Goal: Task Accomplishment & Management: Use online tool/utility

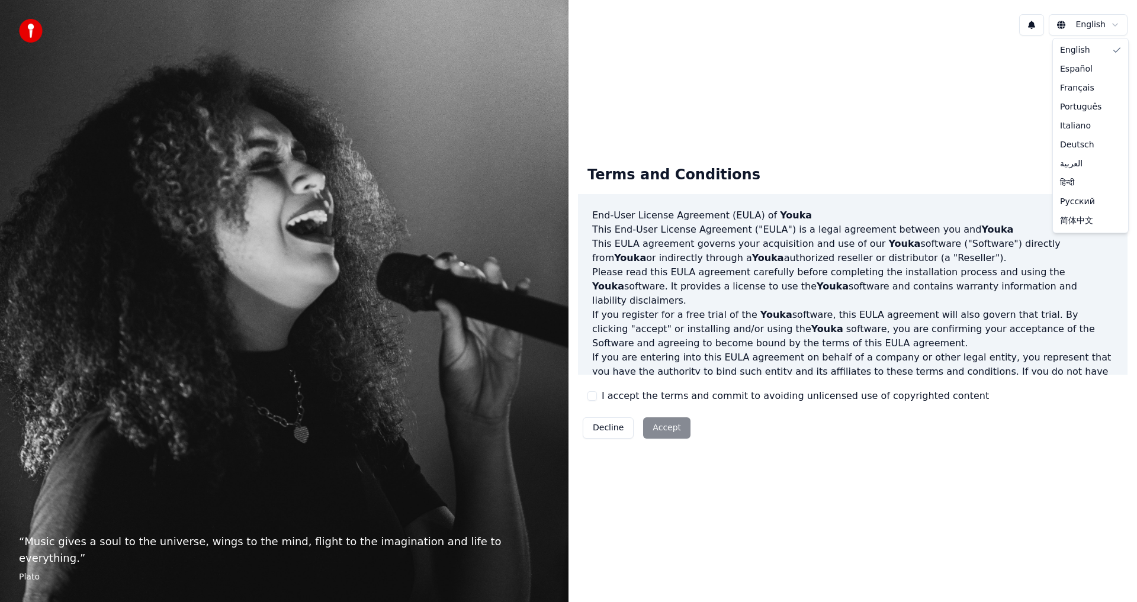
click at [1117, 24] on html "“ Music gives a soul to the universe, wings to the mind, flight to the imaginat…" at bounding box center [568, 301] width 1137 height 602
click at [941, 117] on html "“ Music gives a soul to the universe, wings to the mind, flight to the imaginat…" at bounding box center [568, 301] width 1137 height 602
click at [595, 396] on button "I accept the terms and commit to avoiding unlicensed use of copyrighted content" at bounding box center [591, 395] width 9 height 9
click at [668, 429] on button "Accept" at bounding box center [666, 427] width 47 height 21
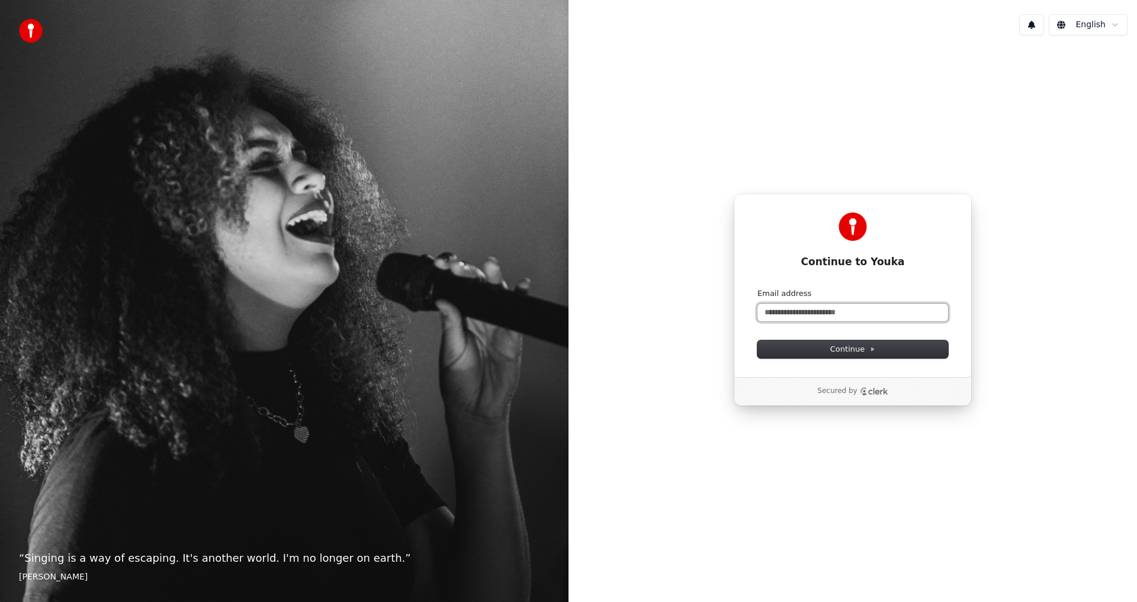
click at [805, 313] on input "Email address" at bounding box center [852, 313] width 191 height 18
click at [854, 350] on span "Continue" at bounding box center [852, 349] width 45 height 11
type input "**********"
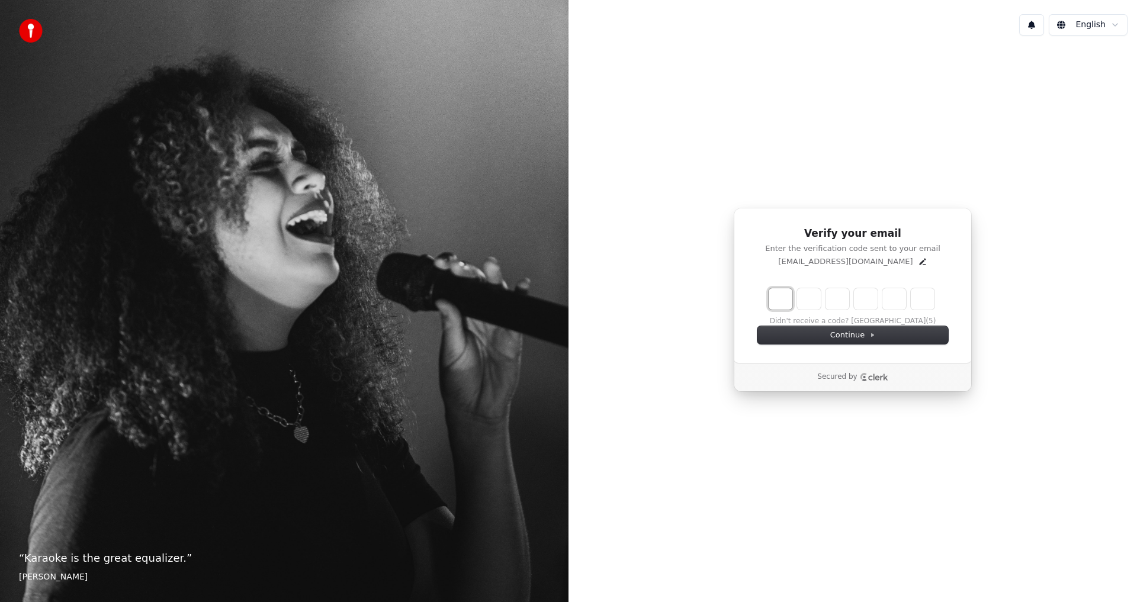
click at [783, 300] on input "Enter verification code. Digit 1" at bounding box center [780, 298] width 24 height 21
type input "*"
type input "**"
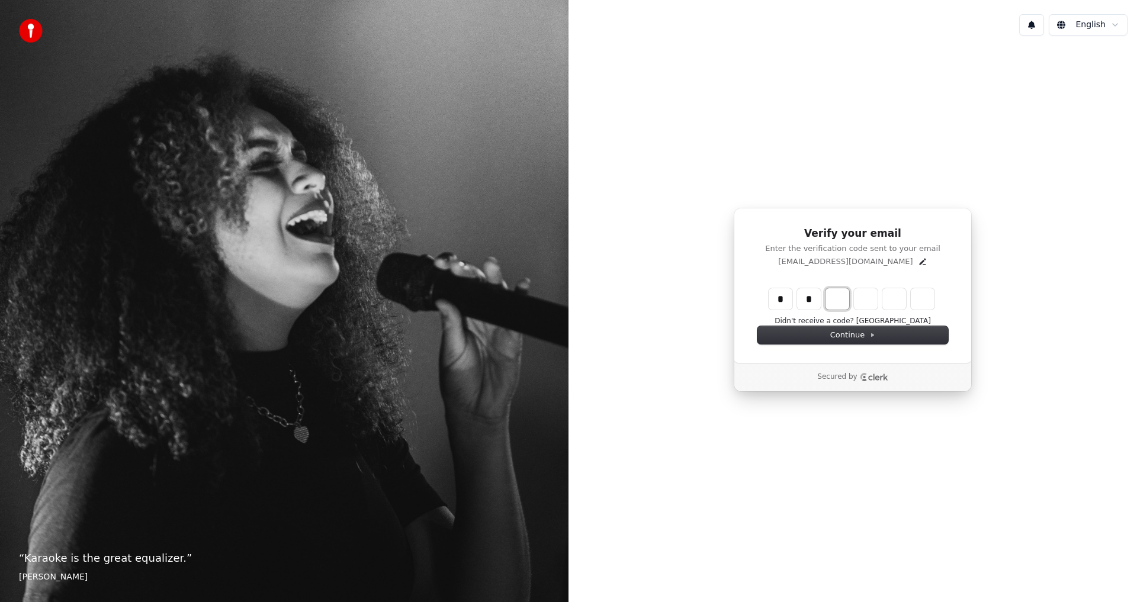
type input "*"
type input "***"
type input "*"
type input "****"
type input "*"
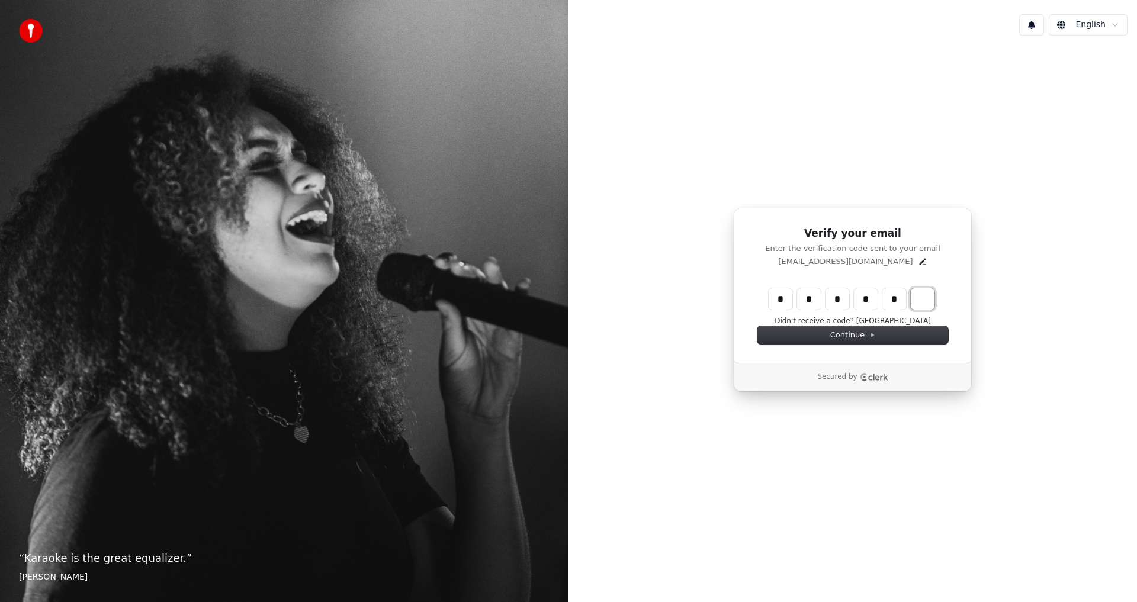
type input "******"
type input "*"
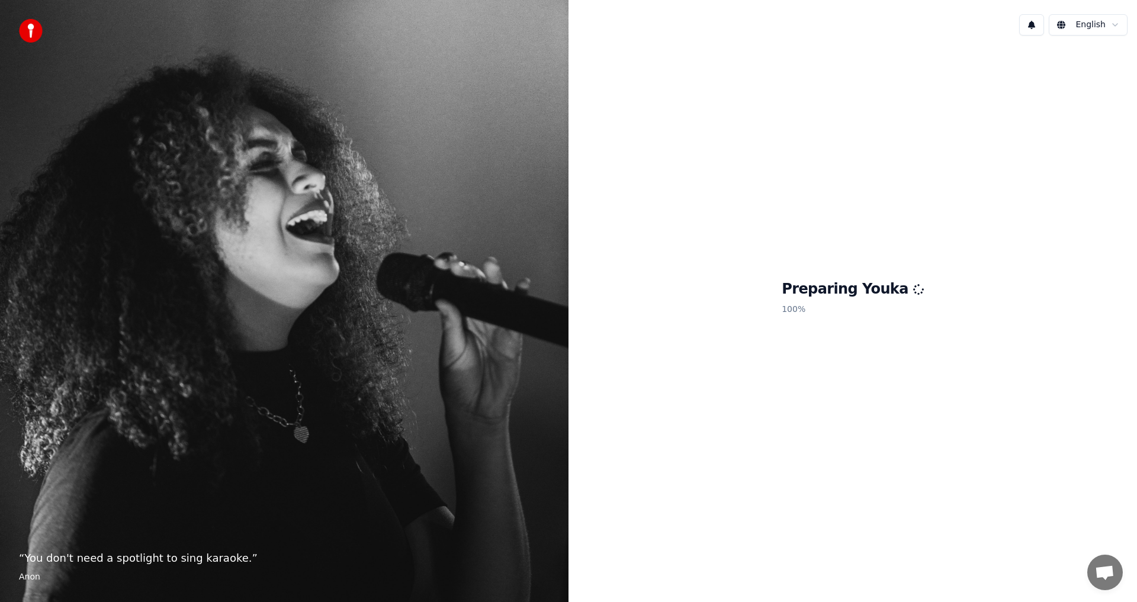
click at [928, 297] on div "Preparing Youka 100 %" at bounding box center [852, 300] width 568 height 510
click at [838, 320] on div "Preparing Youka 100 %" at bounding box center [852, 300] width 568 height 510
click at [825, 307] on p "100 %" at bounding box center [852, 309] width 142 height 21
click at [833, 304] on p "100 %" at bounding box center [852, 309] width 142 height 21
click at [514, 176] on div "“ I don't sing because I'm happy; I'm happy because I sing. ” William James" at bounding box center [284, 301] width 568 height 602
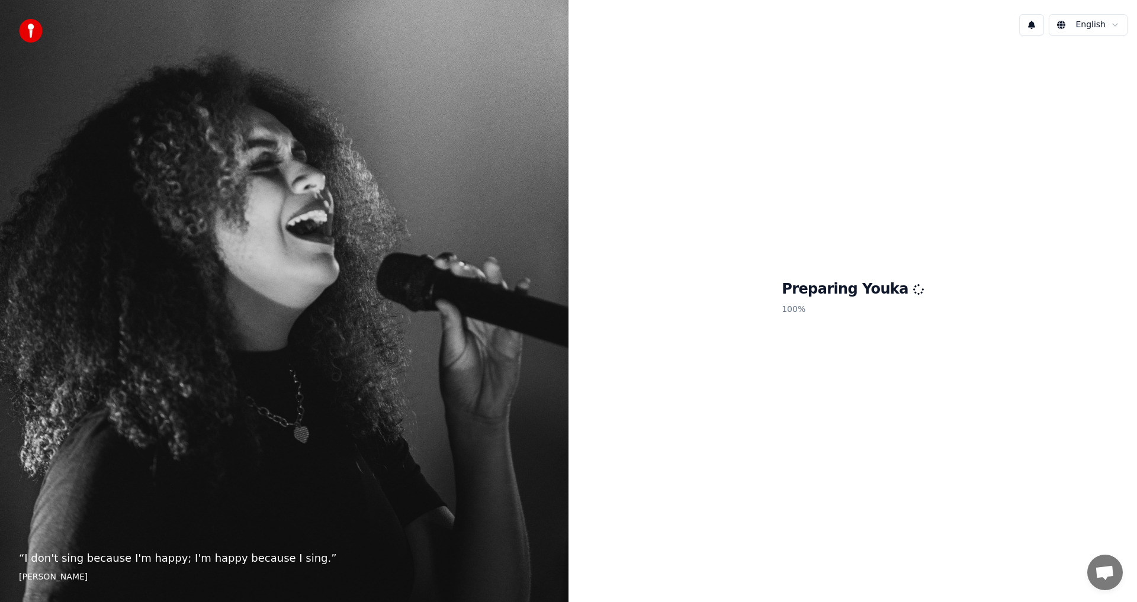
click at [670, 197] on div "Preparing Youka 100 %" at bounding box center [852, 300] width 568 height 510
click at [912, 294] on icon at bounding box center [918, 290] width 12 height 12
click at [866, 294] on h1 "Preparing Youka" at bounding box center [852, 289] width 142 height 19
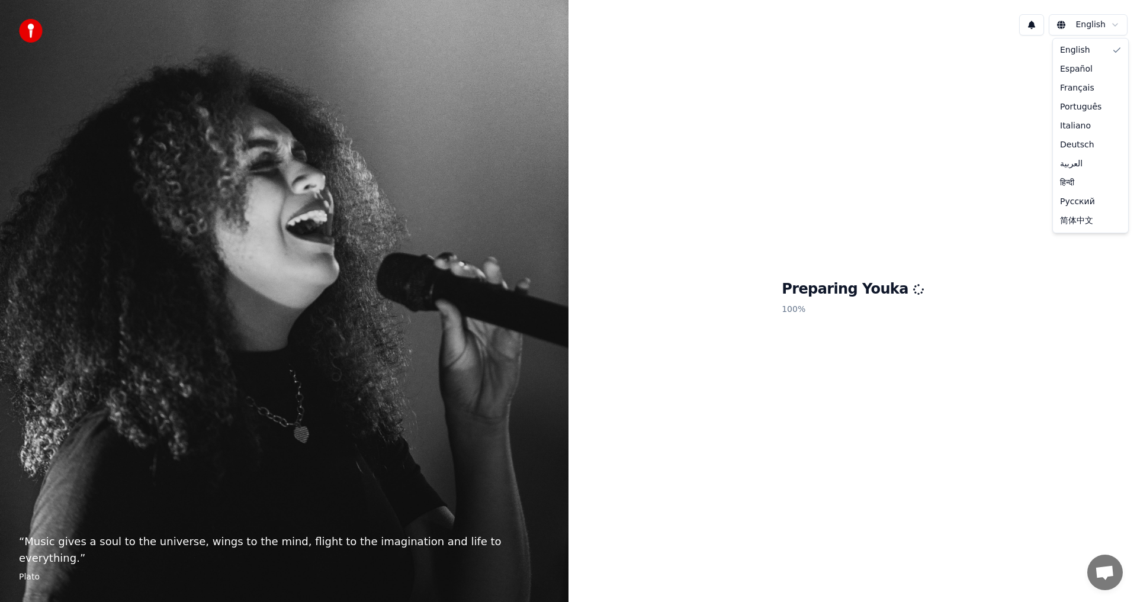
click at [1114, 27] on html "“ Music gives a soul to the universe, wings to the mind, flight to the imaginat…" at bounding box center [568, 301] width 1137 height 602
click at [1030, 51] on html "“ Music gives a soul to the universe, wings to the mind, flight to the imaginat…" at bounding box center [568, 301] width 1137 height 602
click at [1042, 28] on button at bounding box center [1031, 24] width 25 height 21
click at [1003, 202] on div "Preparing Youka 100 %" at bounding box center [852, 300] width 568 height 510
click at [244, 537] on div "“ Music gives a soul to the universe, wings to the mind, flight to the imaginat…" at bounding box center [284, 301] width 568 height 602
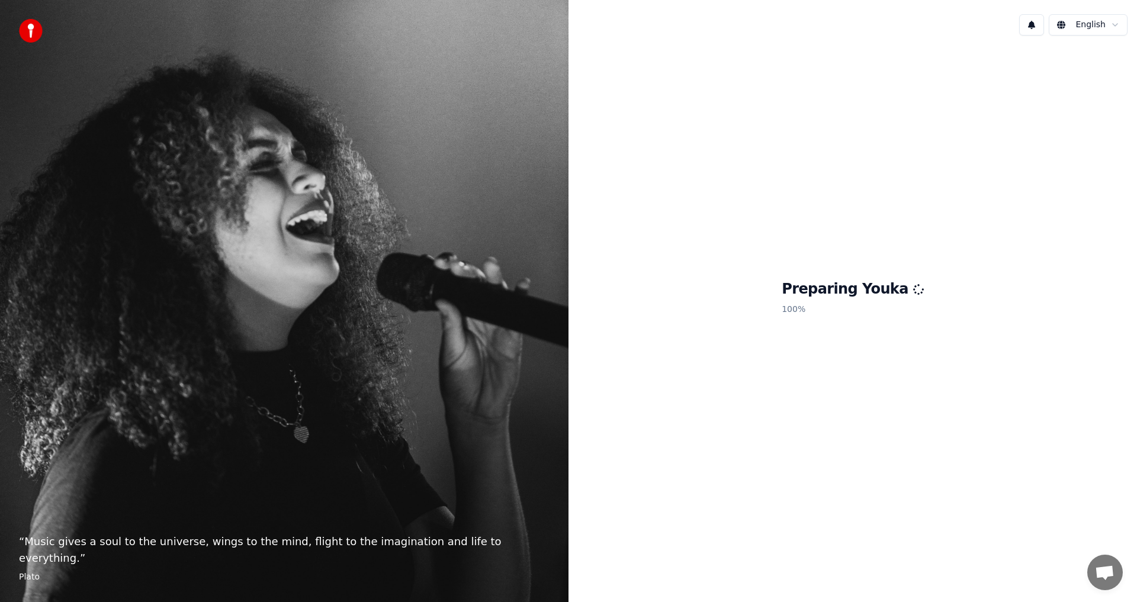
click at [28, 25] on img at bounding box center [31, 31] width 24 height 24
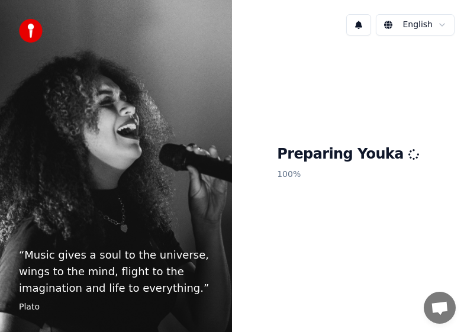
click at [343, 164] on p "100 %" at bounding box center [348, 174] width 142 height 21
click at [34, 306] on footer "Plato" at bounding box center [116, 307] width 194 height 12
click at [30, 298] on blockquote "“ Music gives a soul to the universe, wings to the mind, flight to the imaginat…" at bounding box center [116, 280] width 194 height 66
click at [32, 33] on img at bounding box center [31, 31] width 24 height 24
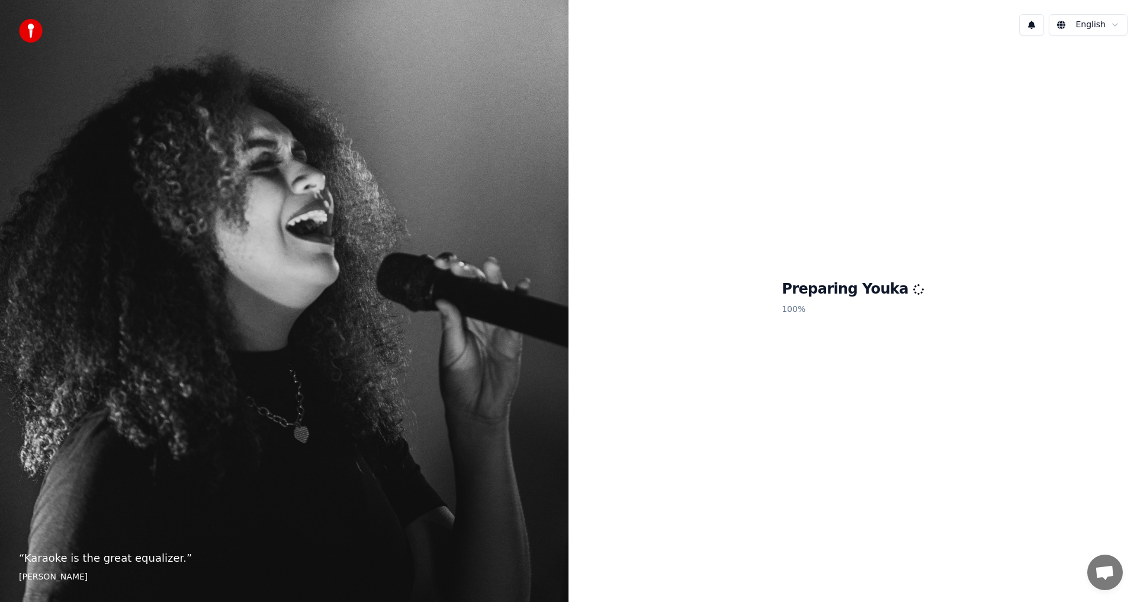
click at [912, 289] on icon at bounding box center [918, 290] width 12 height 12
click at [911, 290] on icon at bounding box center [918, 289] width 15 height 15
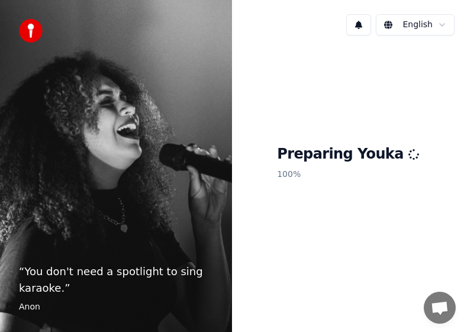
click at [313, 176] on p "100 %" at bounding box center [348, 174] width 142 height 21
click at [62, 279] on p "“ You don't need a spotlight to sing karaoke. ”" at bounding box center [116, 279] width 194 height 33
click at [9, 328] on div "“ You don't need a spotlight to sing karaoke. ” Anon" at bounding box center [116, 166] width 232 height 332
drag, startPoint x: 18, startPoint y: 320, endPoint x: 26, endPoint y: 312, distance: 10.9
click at [19, 319] on div "“ You don't need a spotlight to sing karaoke. ” Anon" at bounding box center [116, 166] width 232 height 332
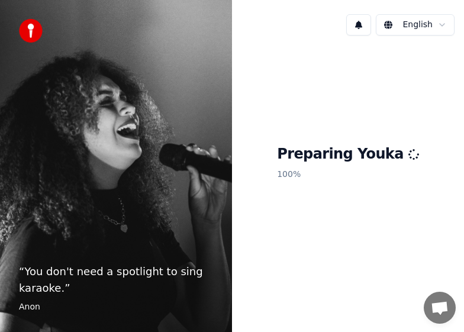
drag, startPoint x: 62, startPoint y: 299, endPoint x: 73, endPoint y: 290, distance: 14.8
click at [66, 295] on blockquote "“ You don't need a spotlight to sing karaoke. ” Anon" at bounding box center [116, 288] width 194 height 50
click at [30, 27] on img at bounding box center [31, 31] width 24 height 24
drag, startPoint x: 30, startPoint y: 27, endPoint x: 39, endPoint y: 28, distance: 9.5
click at [39, 28] on img at bounding box center [31, 31] width 24 height 24
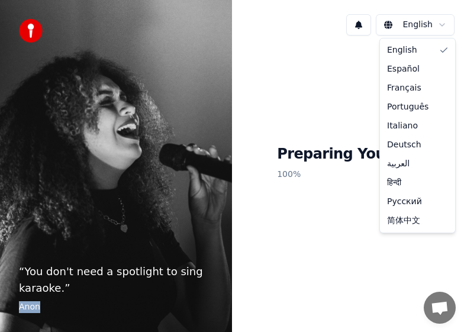
click at [428, 27] on html "“ You don't need a spotlight to sing karaoke. ” Anon English Preparing Youka 10…" at bounding box center [232, 166] width 464 height 332
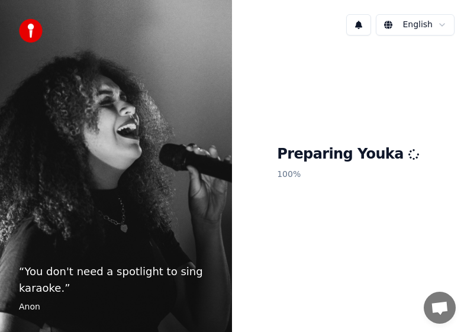
click at [428, 27] on html "“ You don't need a spotlight to sing karaoke. ” Anon English Preparing Youka 10…" at bounding box center [232, 166] width 464 height 332
click at [274, 140] on div "Preparing Youka 100 %" at bounding box center [348, 165] width 232 height 240
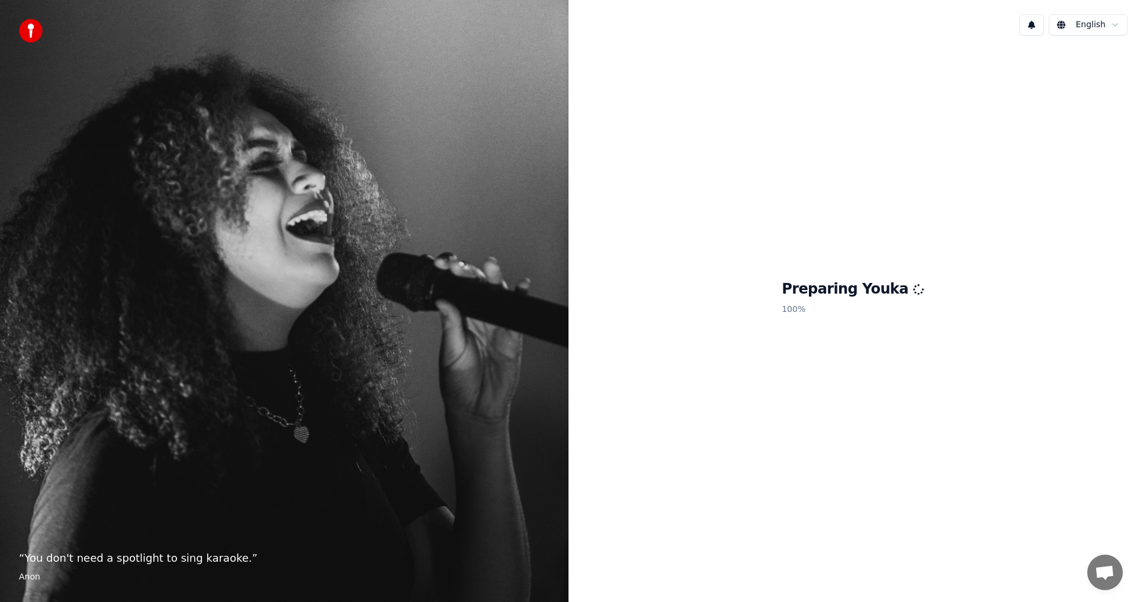
click at [667, 265] on div "Preparing Youka 100 %" at bounding box center [852, 300] width 568 height 510
click at [893, 293] on h1 "Preparing Youka" at bounding box center [852, 289] width 142 height 19
click at [896, 293] on h1 "Preparing Youka" at bounding box center [852, 289] width 142 height 19
click at [893, 292] on h1 "Preparing Youka" at bounding box center [852, 289] width 142 height 19
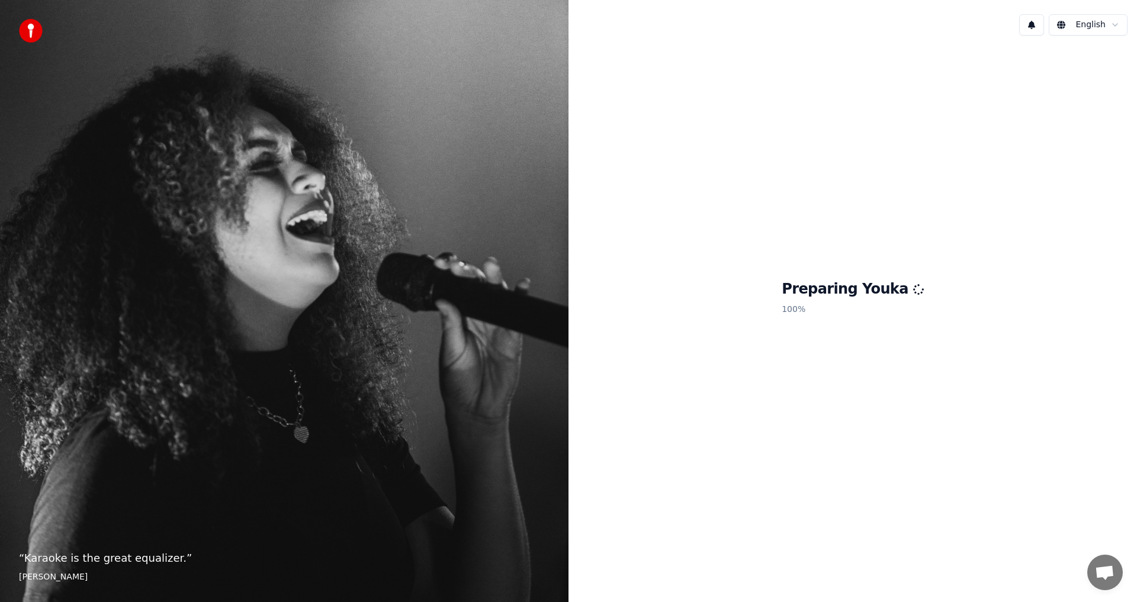
click at [828, 292] on h1 "Preparing Youka" at bounding box center [852, 289] width 142 height 19
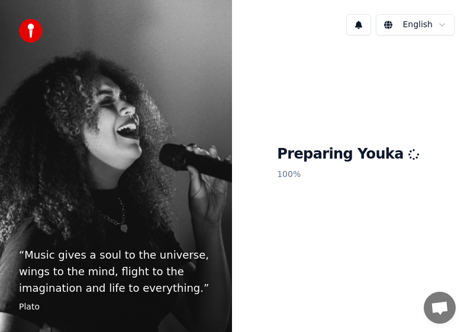
click at [350, 238] on div "Preparing Youka 100 %" at bounding box center [348, 165] width 232 height 240
click at [36, 28] on img at bounding box center [31, 31] width 24 height 24
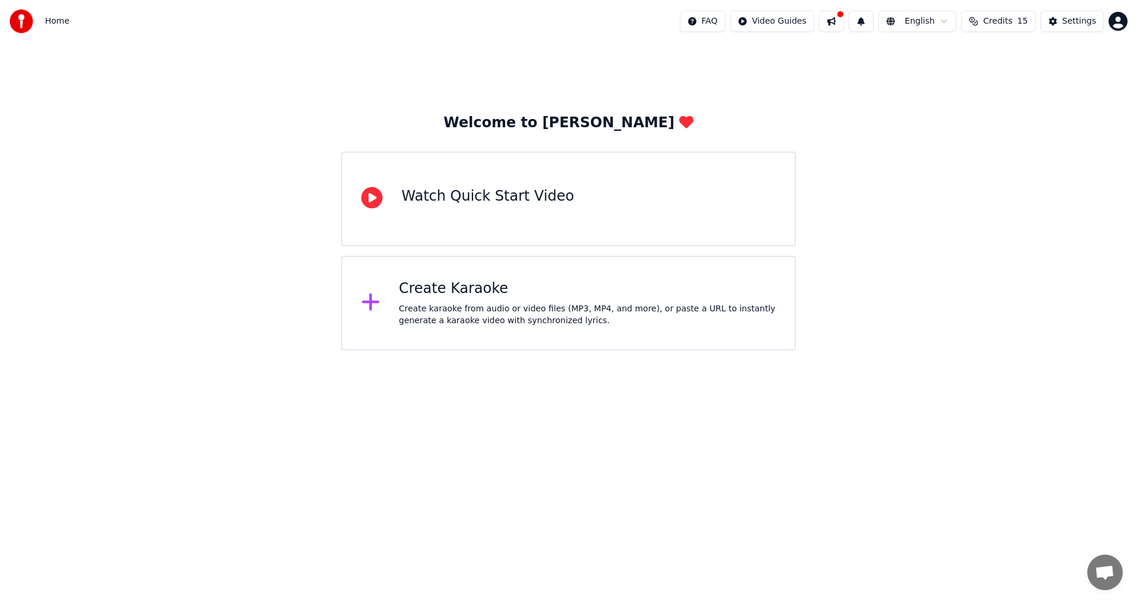
click at [458, 302] on div "Create Karaoke Create karaoke from audio or video files (MP3, MP4, and more), o…" at bounding box center [587, 302] width 377 height 47
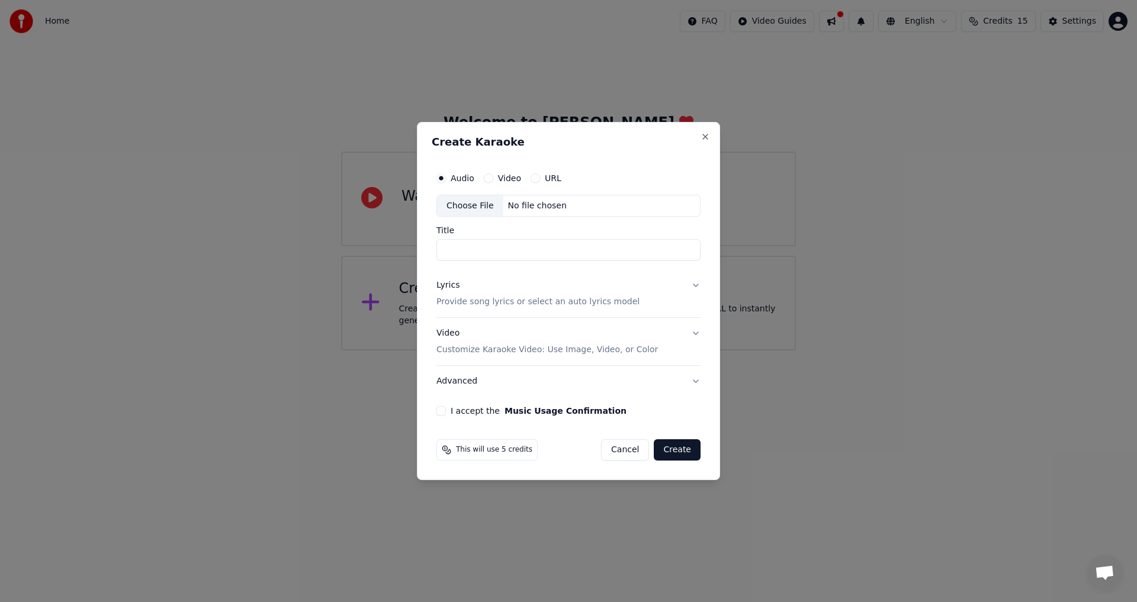
click at [484, 205] on div "Choose File" at bounding box center [470, 205] width 66 height 21
type input "**********"
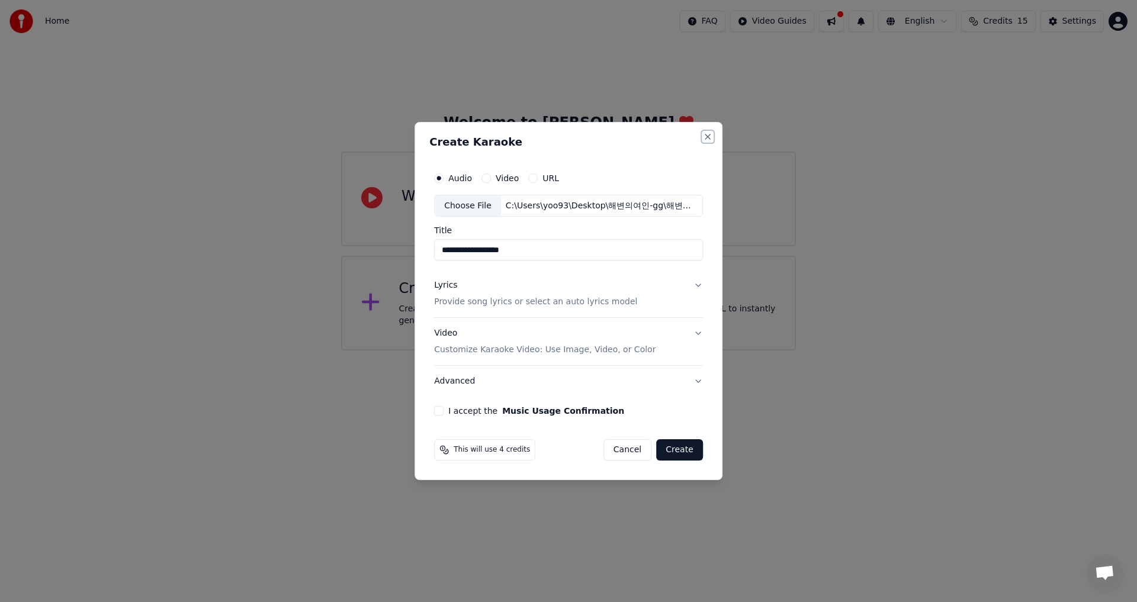
click at [704, 136] on button "Close" at bounding box center [707, 136] width 9 height 9
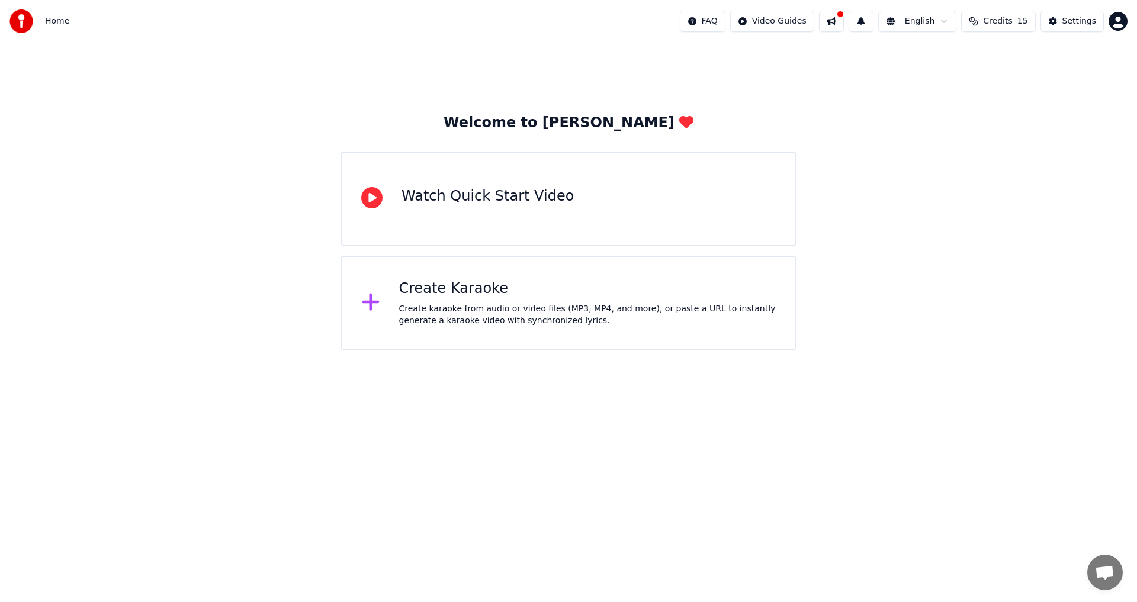
click at [452, 300] on div "Create Karaoke Create karaoke from audio or video files (MP3, MP4, and more), o…" at bounding box center [587, 302] width 377 height 47
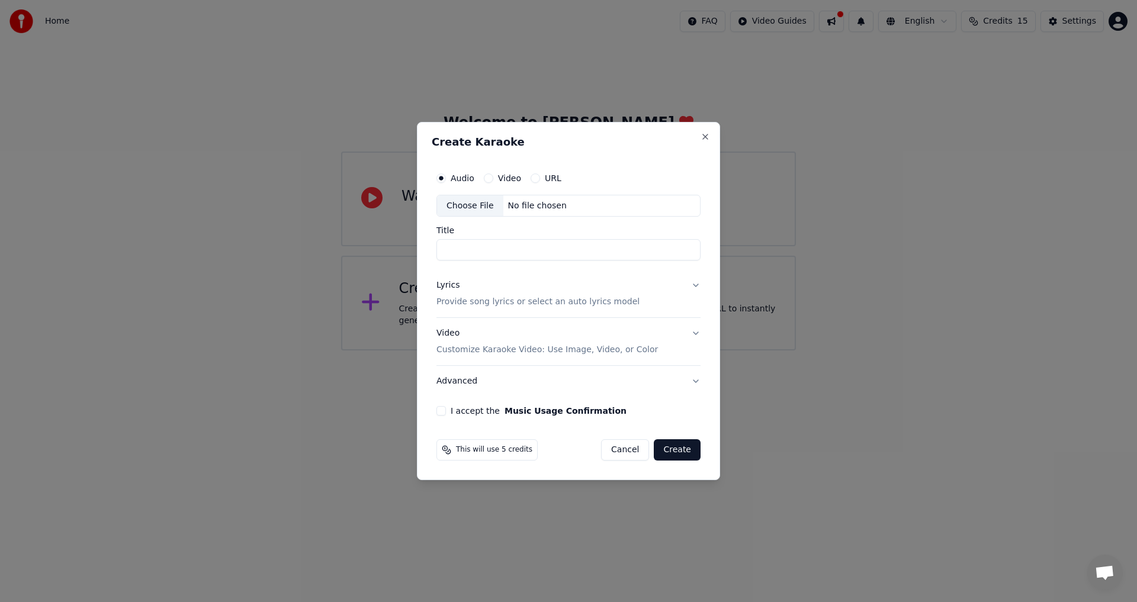
click at [474, 207] on div "Choose File" at bounding box center [470, 205] width 66 height 21
type input "**********"
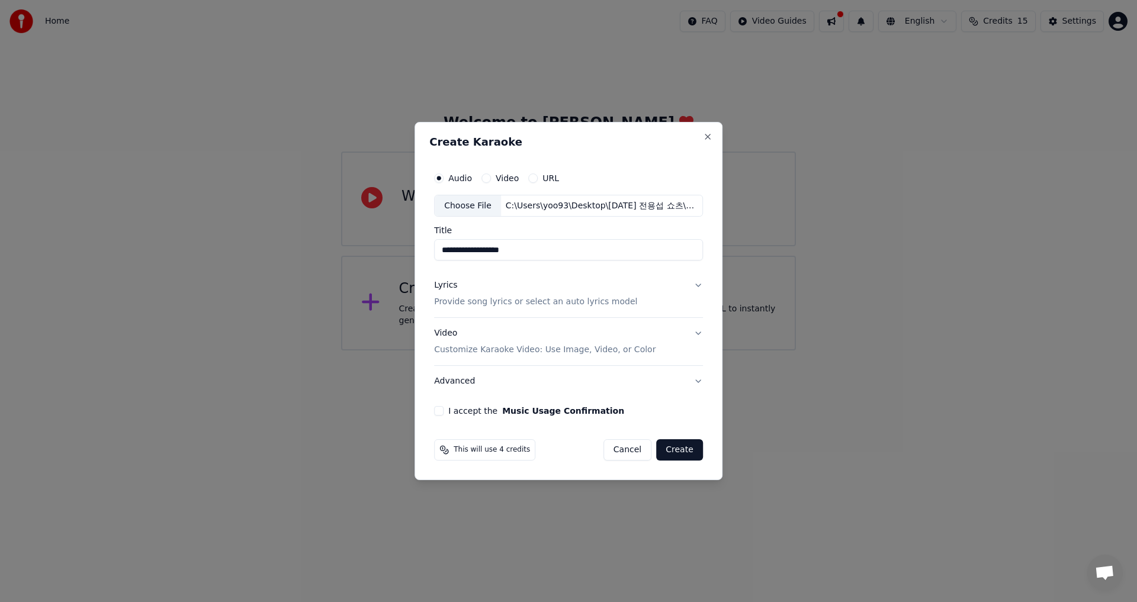
click at [697, 287] on button "Lyrics Provide song lyrics or select an auto lyrics model" at bounding box center [568, 294] width 269 height 47
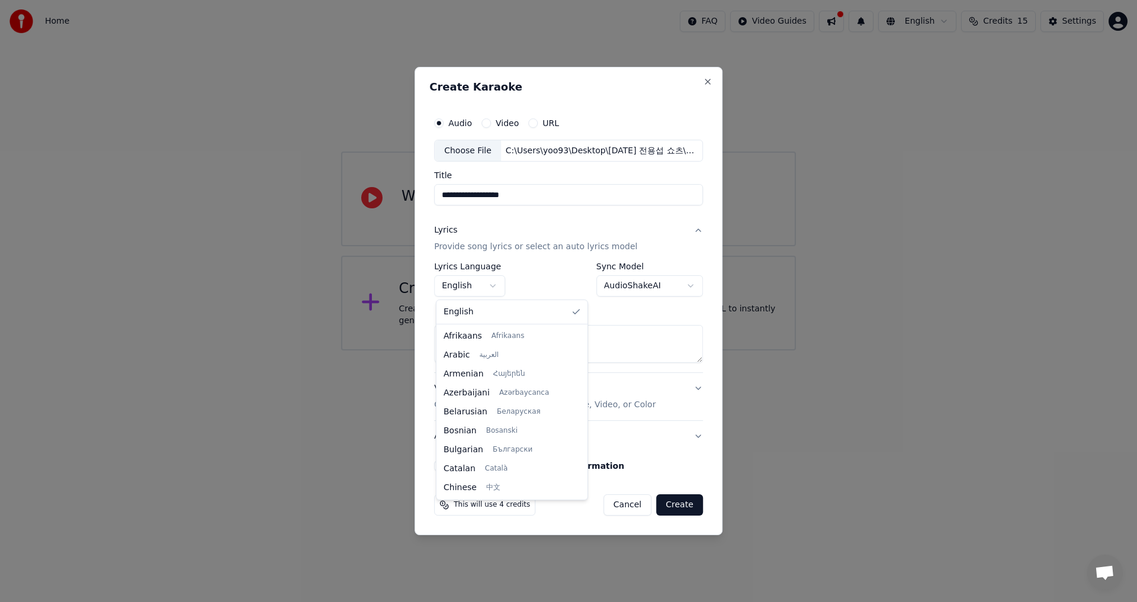
click at [496, 284] on body "**********" at bounding box center [568, 175] width 1137 height 350
select select "**"
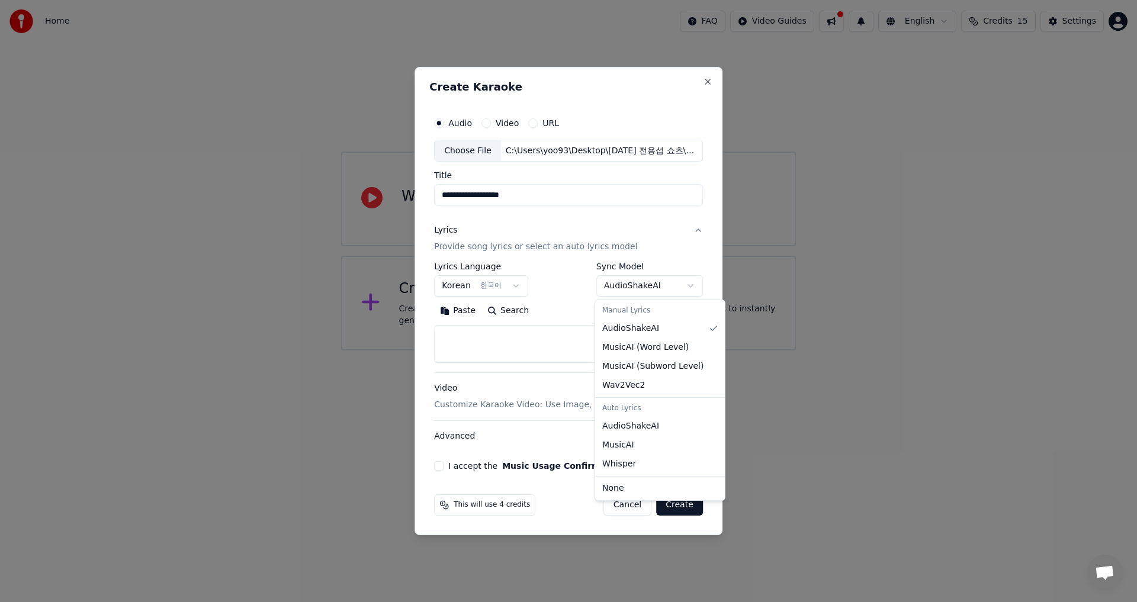
click at [689, 287] on body "**********" at bounding box center [568, 175] width 1137 height 350
select select "**********"
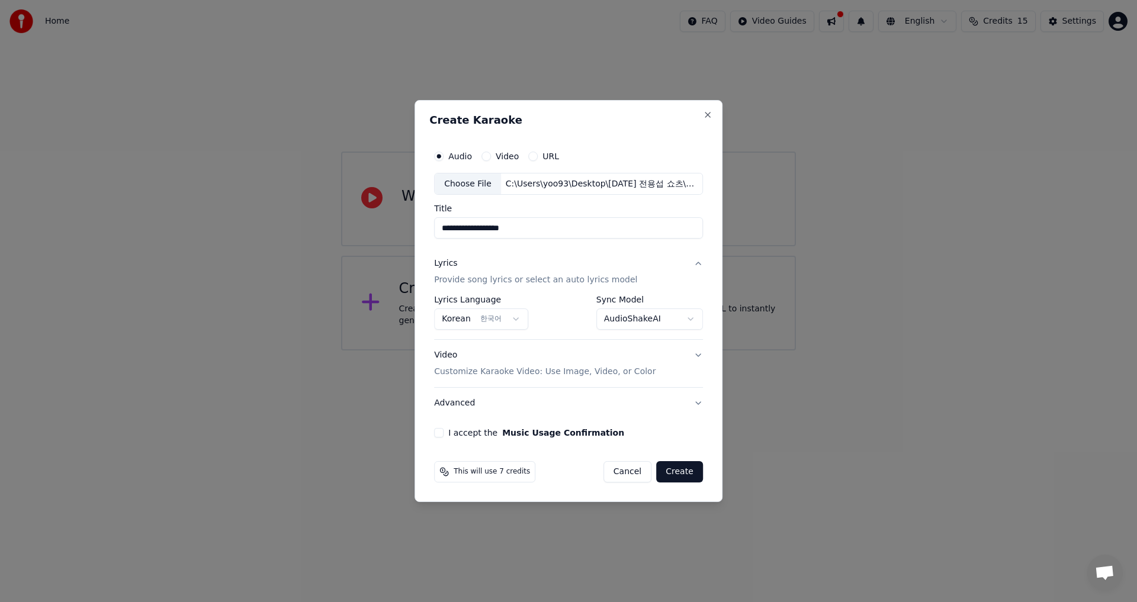
click at [697, 356] on button "Video Customize Karaoke Video: Use Image, Video, or Color" at bounding box center [568, 363] width 269 height 47
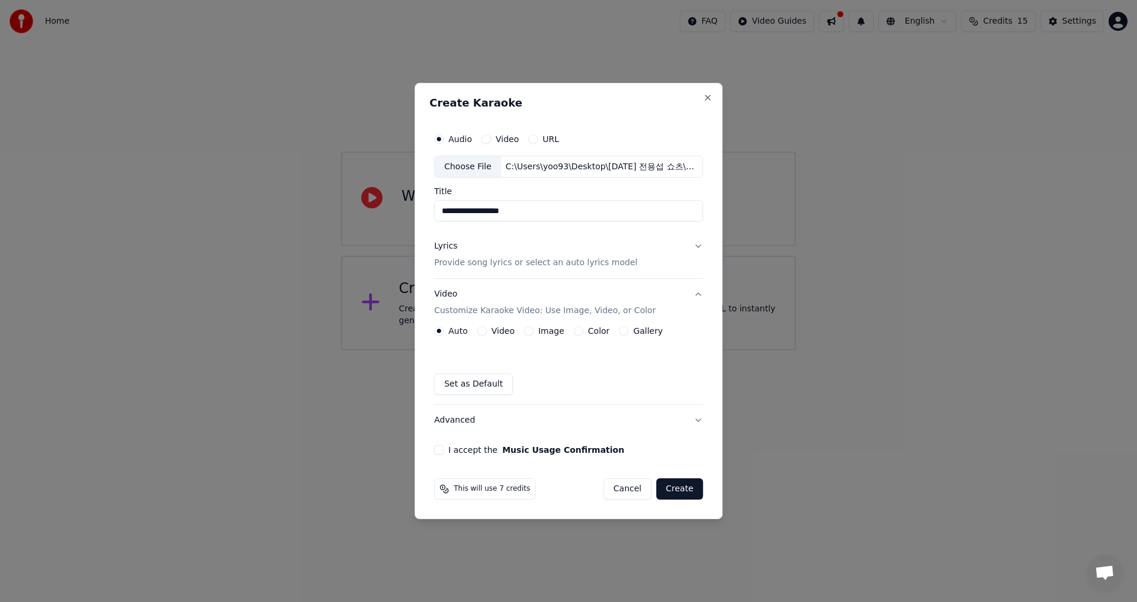
click at [529, 330] on button "Image" at bounding box center [528, 330] width 9 height 9
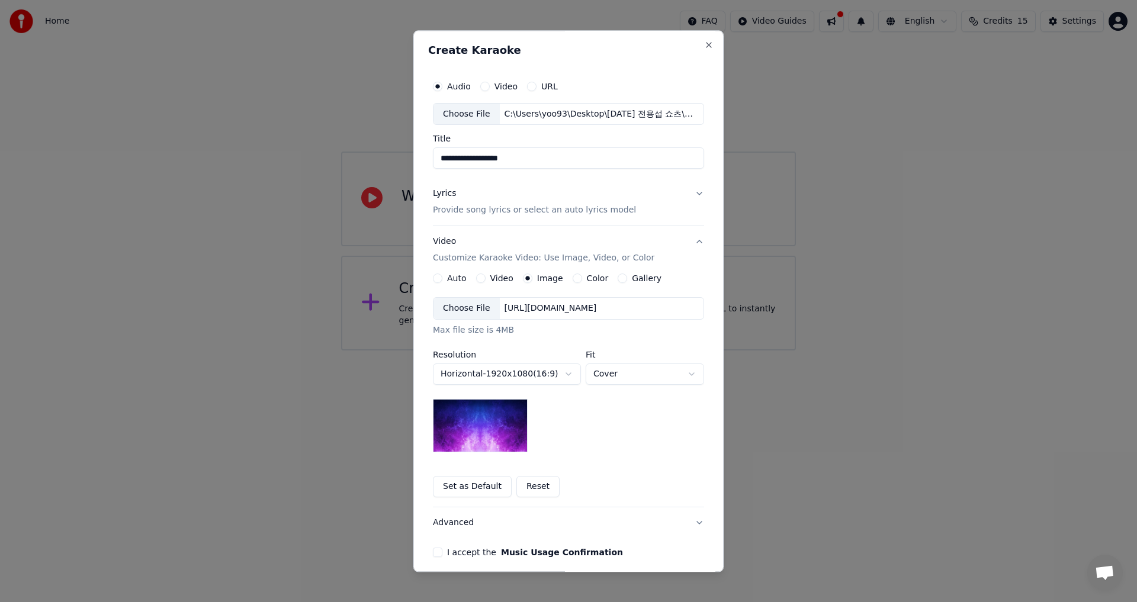
click at [572, 279] on button "Color" at bounding box center [576, 278] width 9 height 9
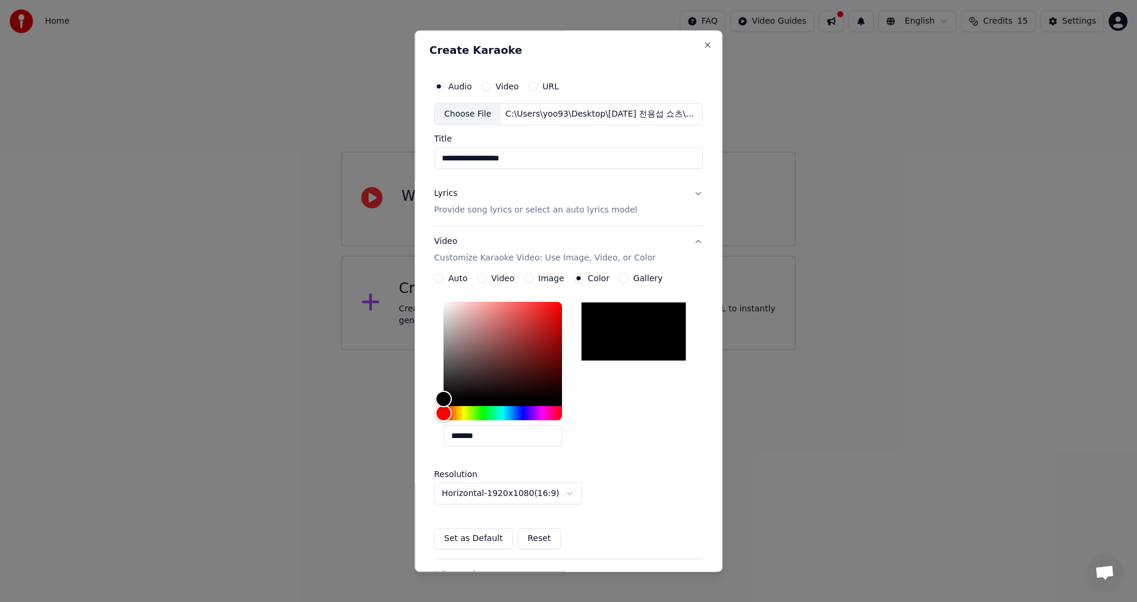
click at [619, 277] on button "Gallery" at bounding box center [623, 278] width 9 height 9
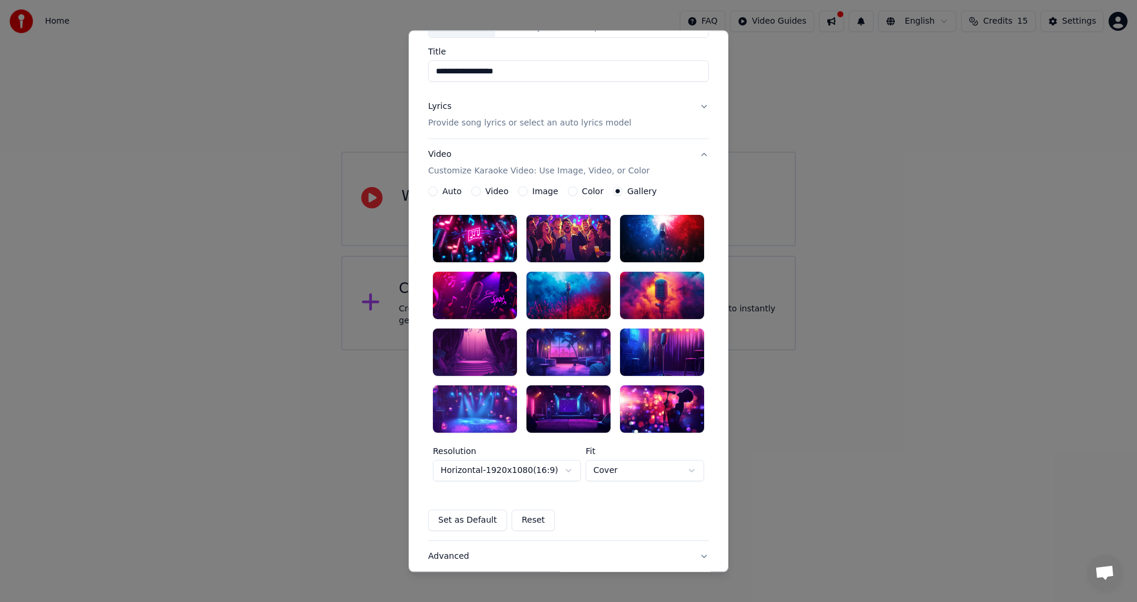
scroll to position [89, 0]
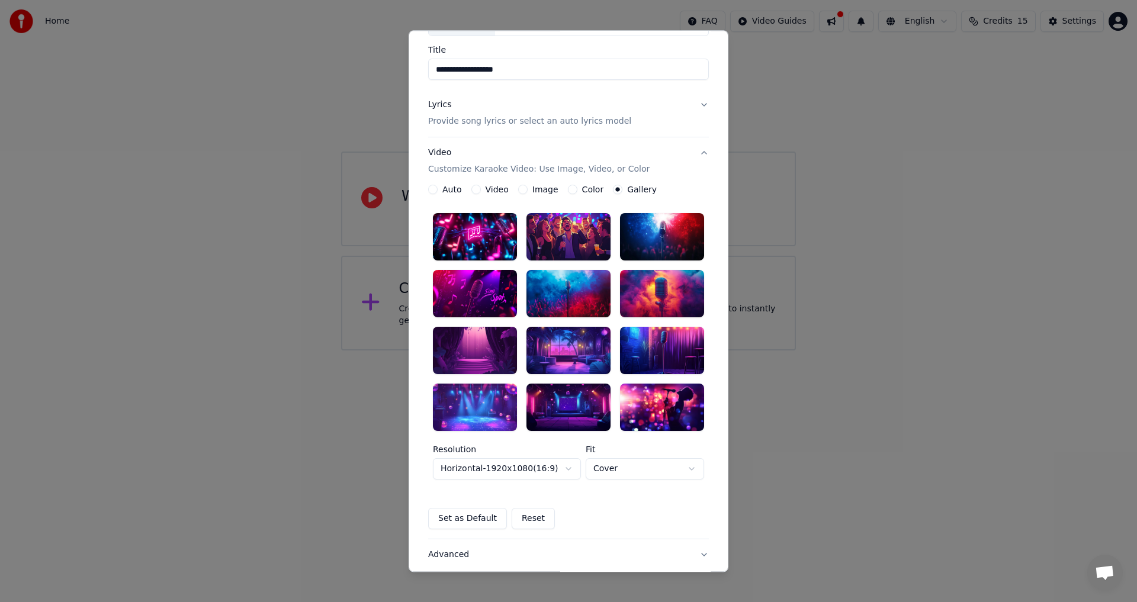
click at [556, 413] on div at bounding box center [568, 407] width 84 height 47
click at [699, 152] on button "Video Customize Karaoke Video: Use Image, Video, or Color" at bounding box center [568, 161] width 281 height 47
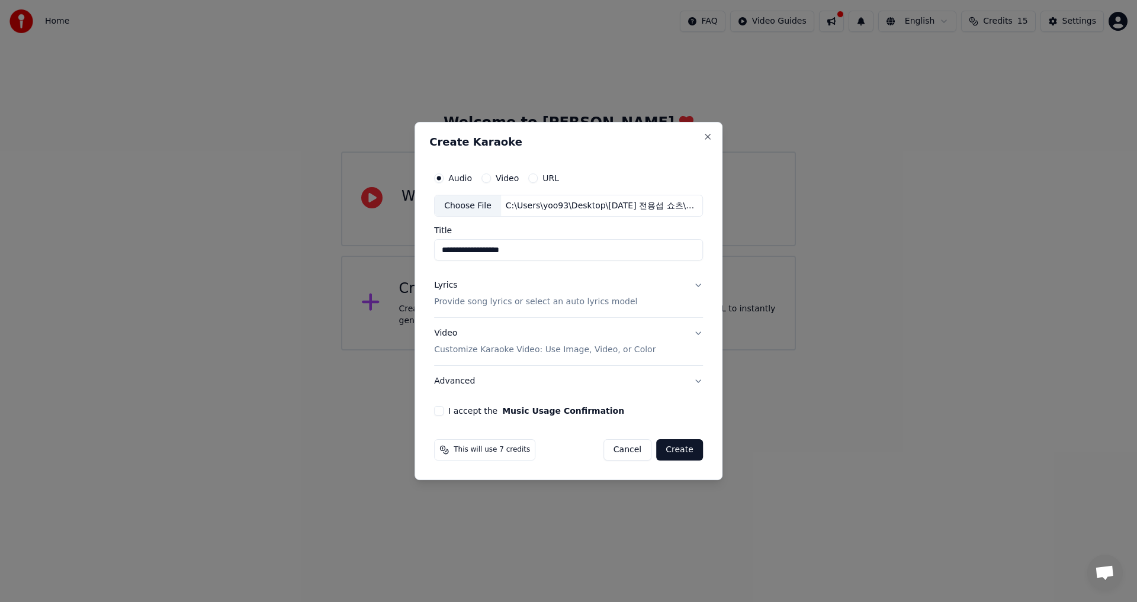
click at [443, 413] on button "I accept the Music Usage Confirmation" at bounding box center [438, 410] width 9 height 9
click at [680, 452] on button "Create" at bounding box center [679, 449] width 47 height 21
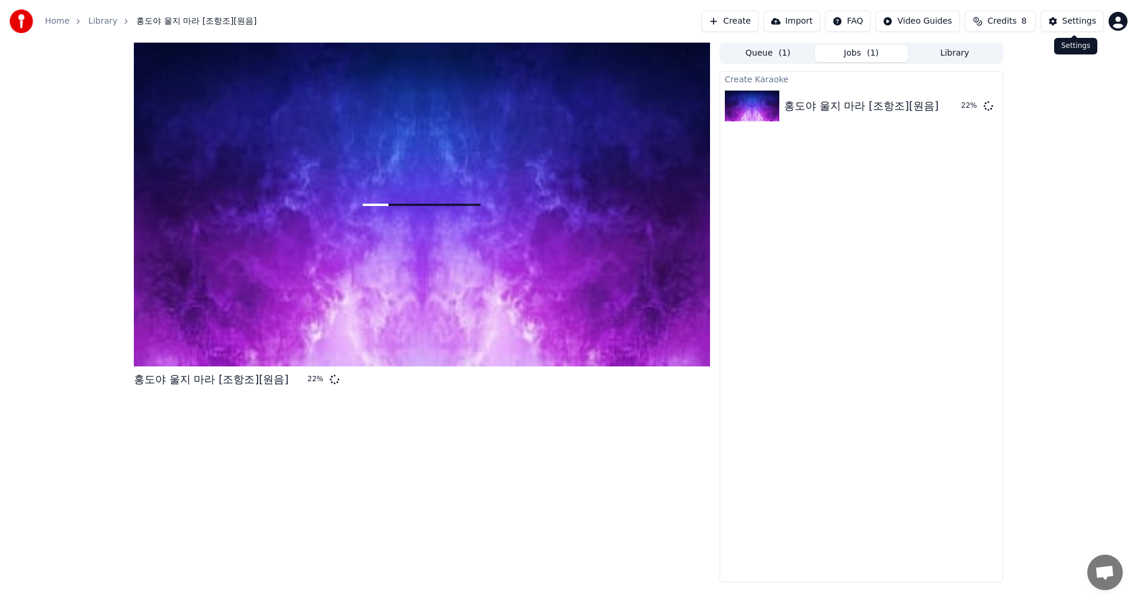
click at [1079, 22] on div "Settings" at bounding box center [1079, 21] width 34 height 12
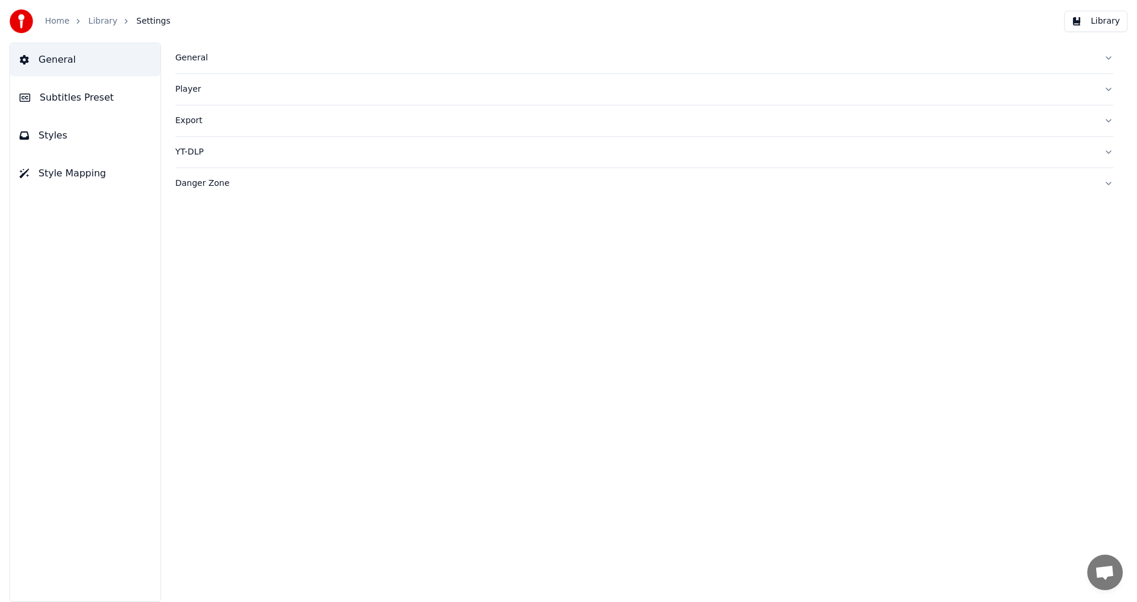
click at [103, 24] on link "Library" at bounding box center [102, 21] width 29 height 12
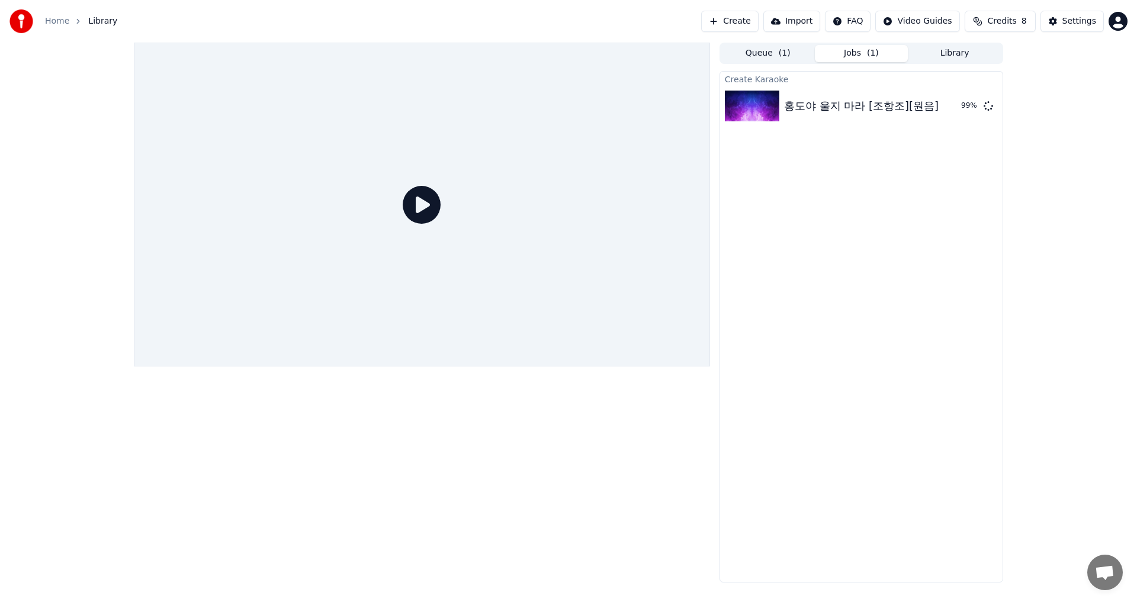
click at [839, 195] on div "Create Karaoke 홍도야 울지 마라 [조항조][원음] 99 %" at bounding box center [861, 326] width 284 height 511
click at [603, 4] on div "Home Library Create Import FAQ Video Guides Credits 8 Settings" at bounding box center [568, 21] width 1137 height 43
click at [511, 2] on div "Home Library Create Import FAQ Video Guides Credits 8 Settings" at bounding box center [568, 21] width 1137 height 43
click at [522, 11] on div "Home Library Create Import FAQ Video Guides Credits 8 Settings" at bounding box center [568, 21] width 1137 height 43
click at [868, 104] on div "홍도야 울지 마라 [조항조][원음]" at bounding box center [861, 106] width 155 height 17
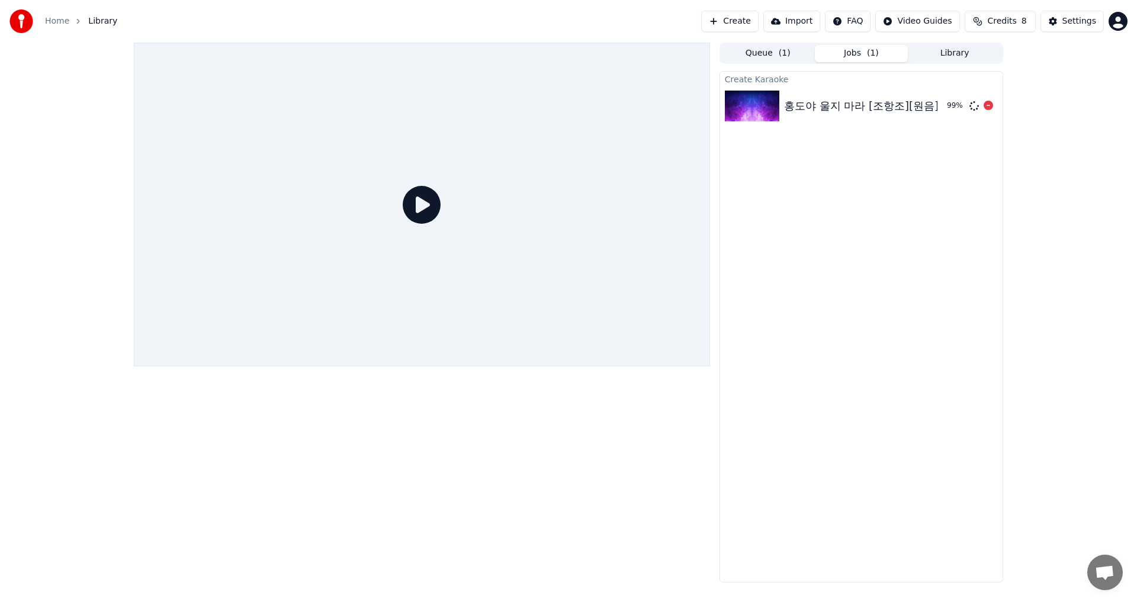
click at [896, 105] on div "홍도야 울지 마라 [조항조][원음]" at bounding box center [861, 106] width 155 height 17
click at [896, 102] on div "홍도야 울지 마라 [조항조][원음]" at bounding box center [861, 106] width 155 height 17
click at [858, 104] on div "홍도야 울지 마라 [조항조][원음]" at bounding box center [861, 106] width 155 height 17
click at [848, 104] on div "홍도야 울지 마라 [조항조][원음]" at bounding box center [861, 106] width 155 height 17
click at [847, 102] on div "홍도야 울지 마라 [조항조][원음]" at bounding box center [861, 106] width 155 height 17
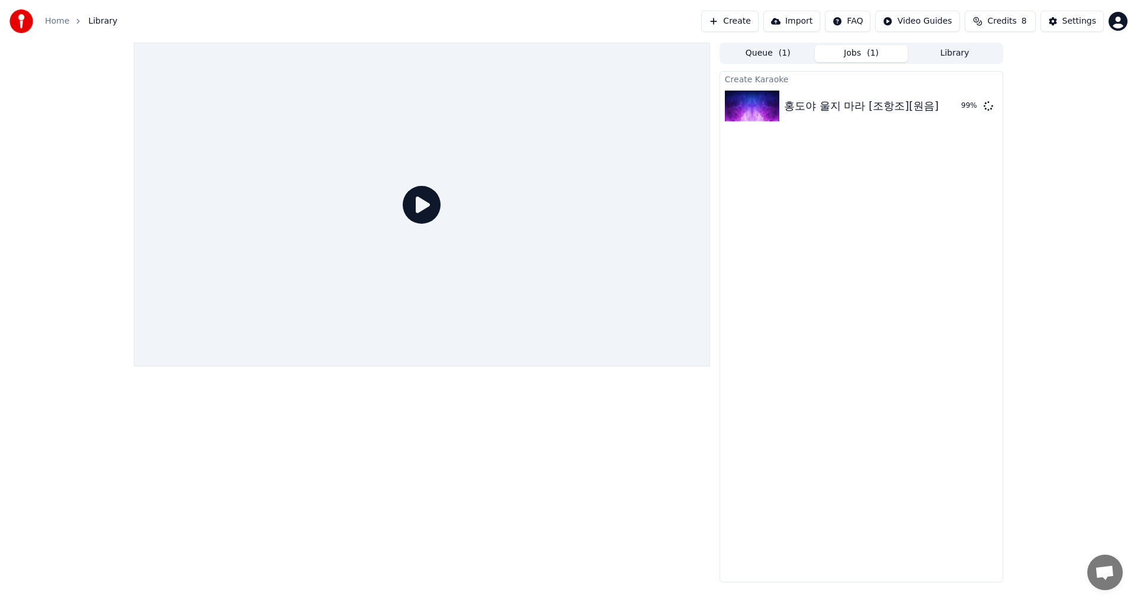
click at [423, 200] on icon at bounding box center [422, 205] width 38 height 38
click at [868, 101] on div "홍도야 울지 마라 [조항조][원음]" at bounding box center [861, 106] width 155 height 17
click at [841, 102] on div "홍도야 울지 마라 [조항조][원음]" at bounding box center [861, 106] width 155 height 17
click at [790, 102] on div "홍도야 울지 마라 [조항조][원음]" at bounding box center [861, 106] width 155 height 17
click at [739, 105] on img at bounding box center [752, 106] width 54 height 31
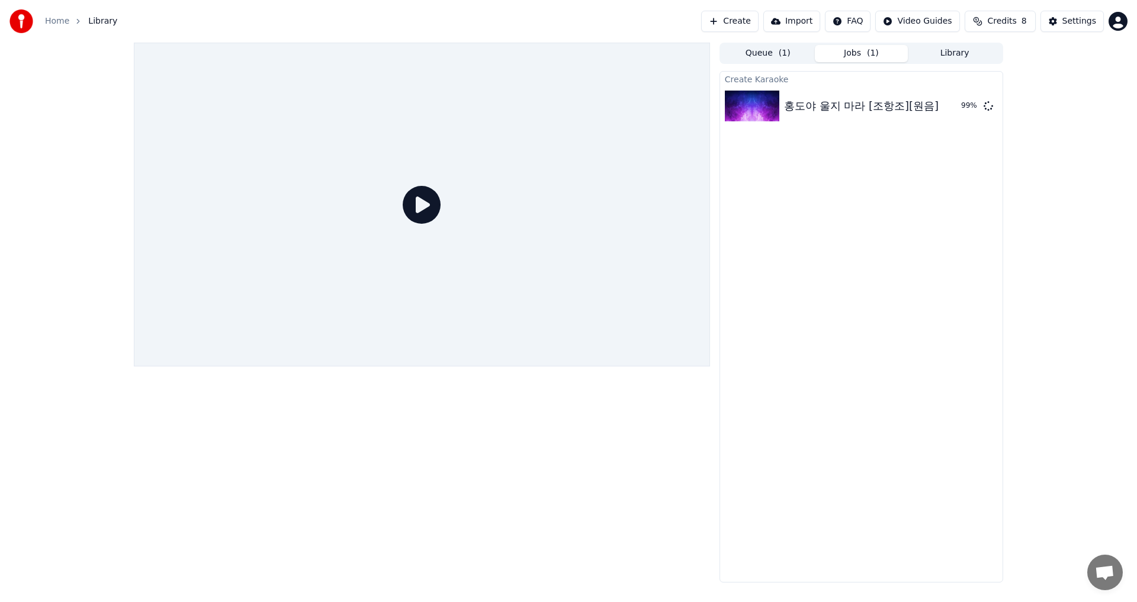
click at [865, 168] on div "Create Karaoke 홍도야 울지 마라 [조항조][원음] 99 %" at bounding box center [861, 326] width 284 height 511
click at [426, 201] on icon at bounding box center [422, 205] width 38 height 38
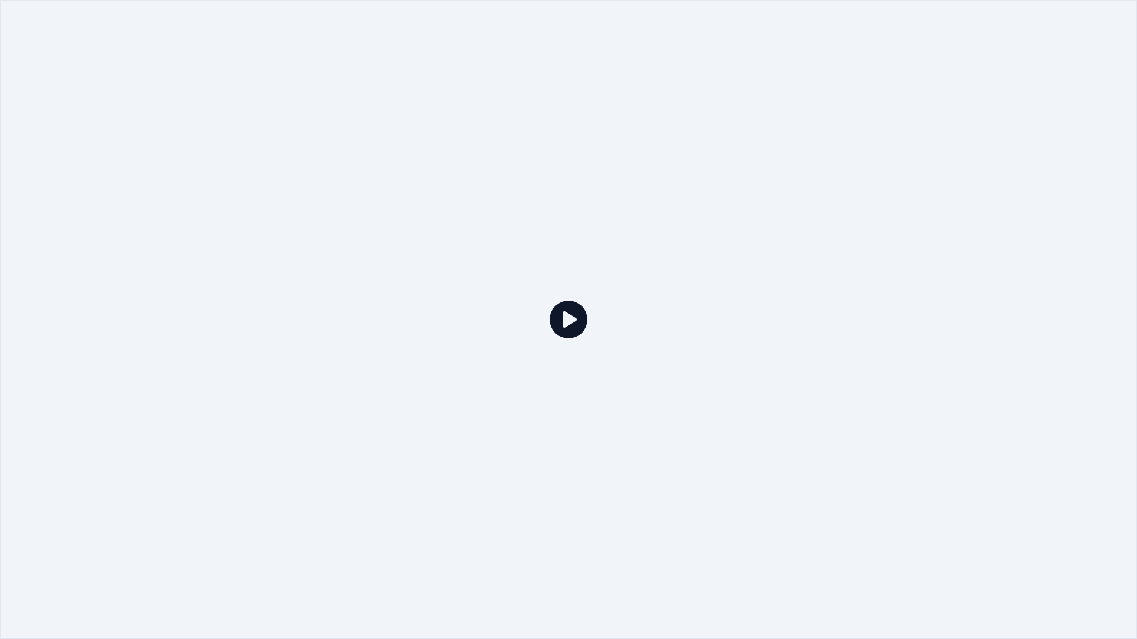
click at [583, 320] on icon at bounding box center [568, 320] width 38 height 38
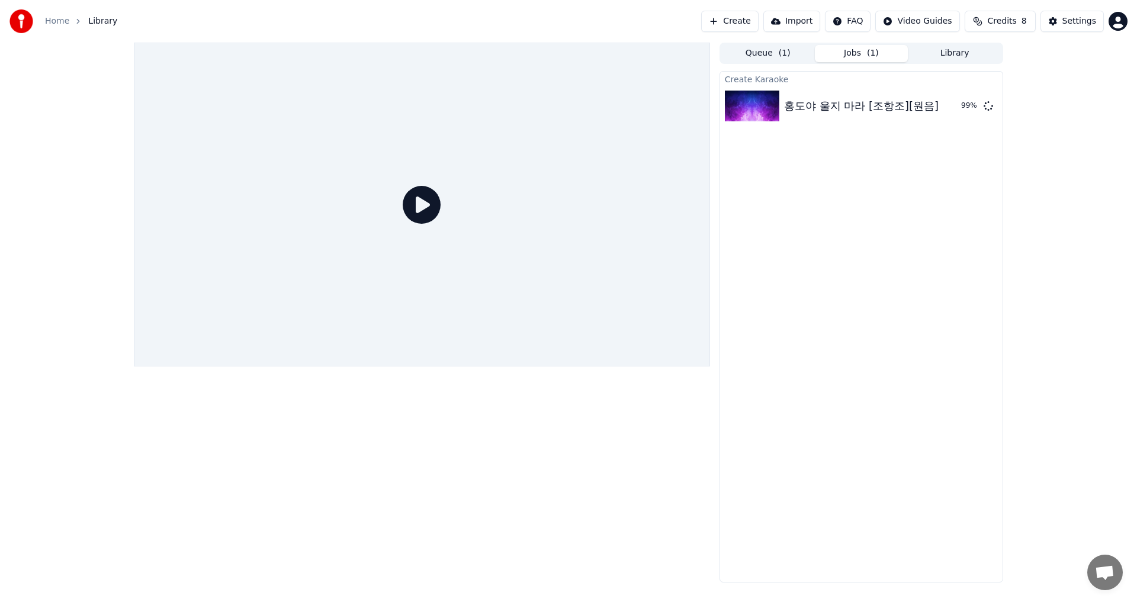
drag, startPoint x: 939, startPoint y: 400, endPoint x: 869, endPoint y: 416, distance: 71.7
click at [938, 400] on div "Create Karaoke 홍도야 울지 마라 [조항조][원음] 99 %" at bounding box center [861, 326] width 284 height 511
drag, startPoint x: 814, startPoint y: 242, endPoint x: 818, endPoint y: 236, distance: 7.2
click at [818, 236] on div "Create Karaoke 홍도야 울지 마라 [조항조][원음] 99 %" at bounding box center [861, 326] width 284 height 511
click at [894, 103] on div "홍도야 울지 마라 [조항조][원음]" at bounding box center [861, 106] width 155 height 17
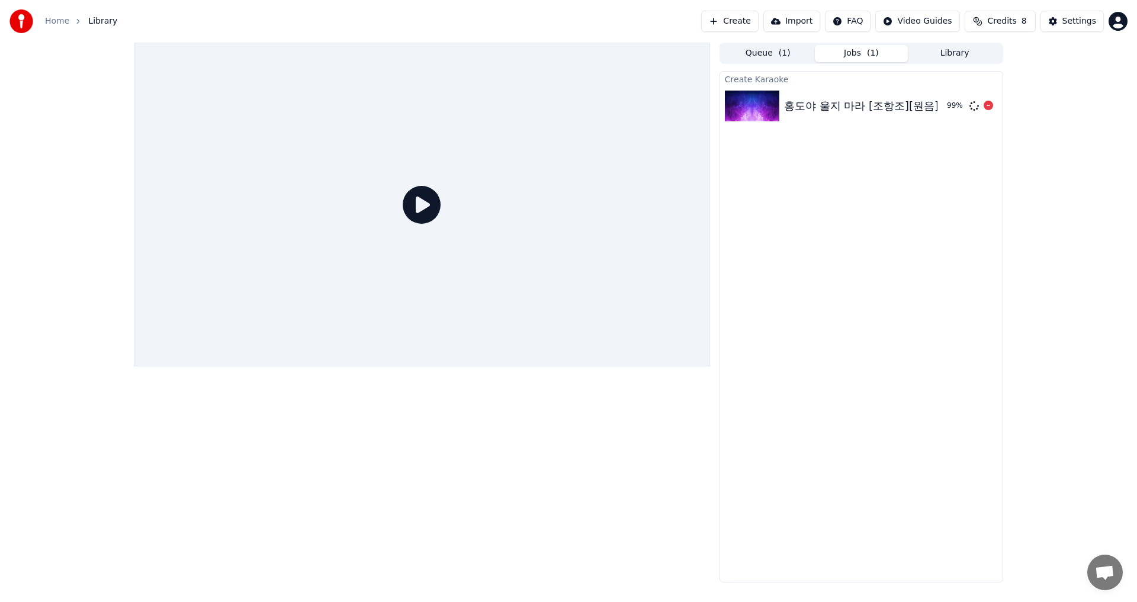
click at [823, 102] on div "홍도야 울지 마라 [조항조][원음]" at bounding box center [861, 106] width 155 height 17
click at [854, 54] on button "Jobs ( 1 )" at bounding box center [862, 53] width 94 height 17
click at [762, 105] on img at bounding box center [752, 106] width 54 height 31
click at [877, 106] on div "홍도야 울지 마라 [조항조][원음]" at bounding box center [861, 106] width 155 height 17
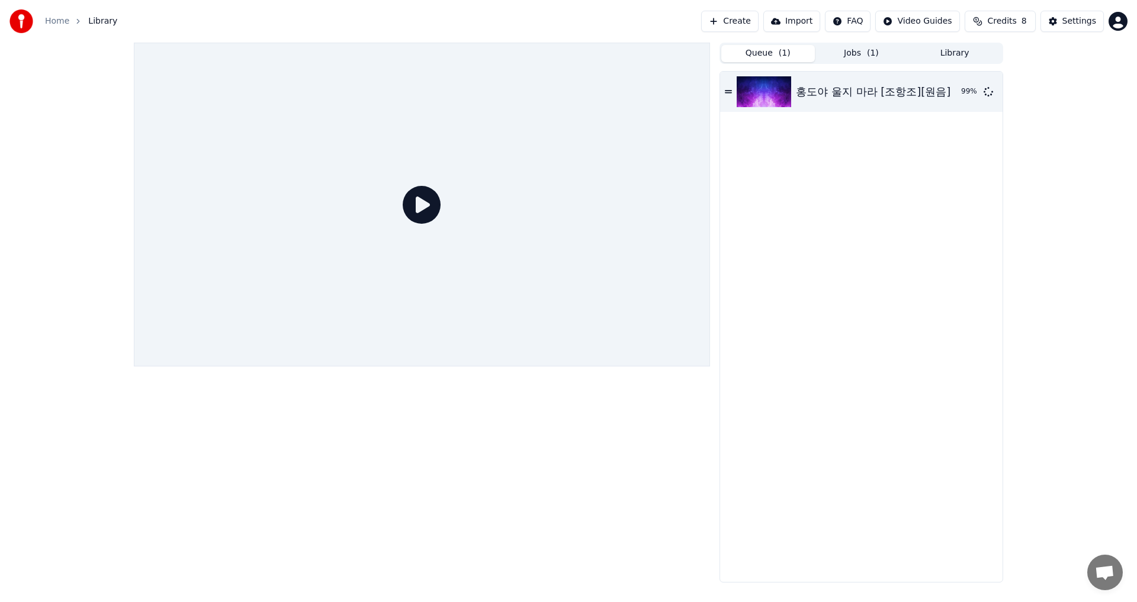
click at [767, 54] on button "Queue ( 1 )" at bounding box center [768, 53] width 94 height 17
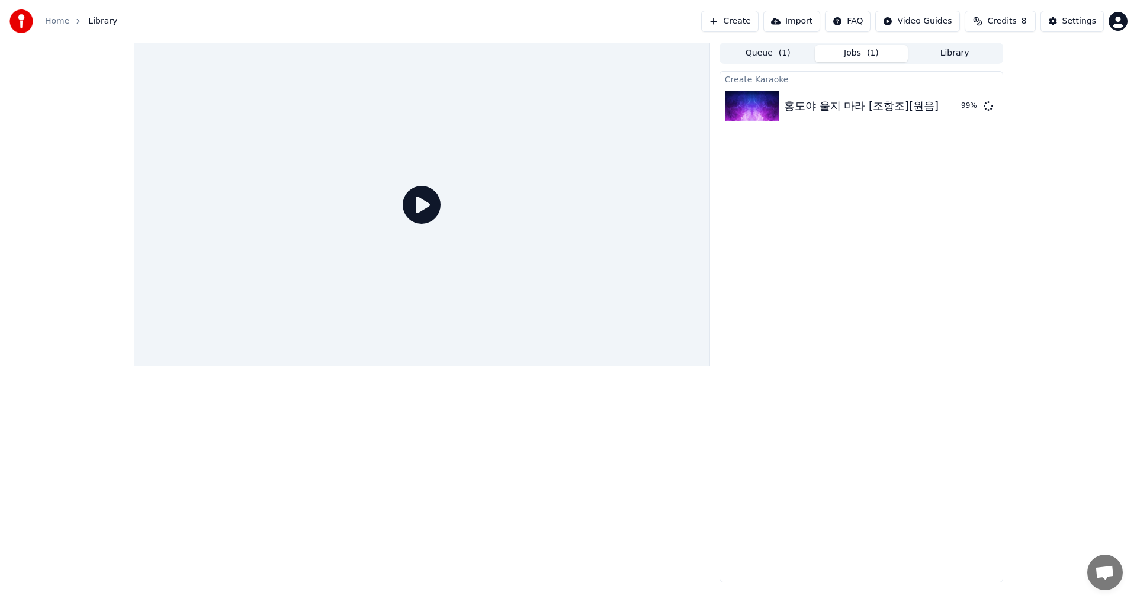
click at [861, 53] on button "Jobs ( 1 )" at bounding box center [862, 53] width 94 height 17
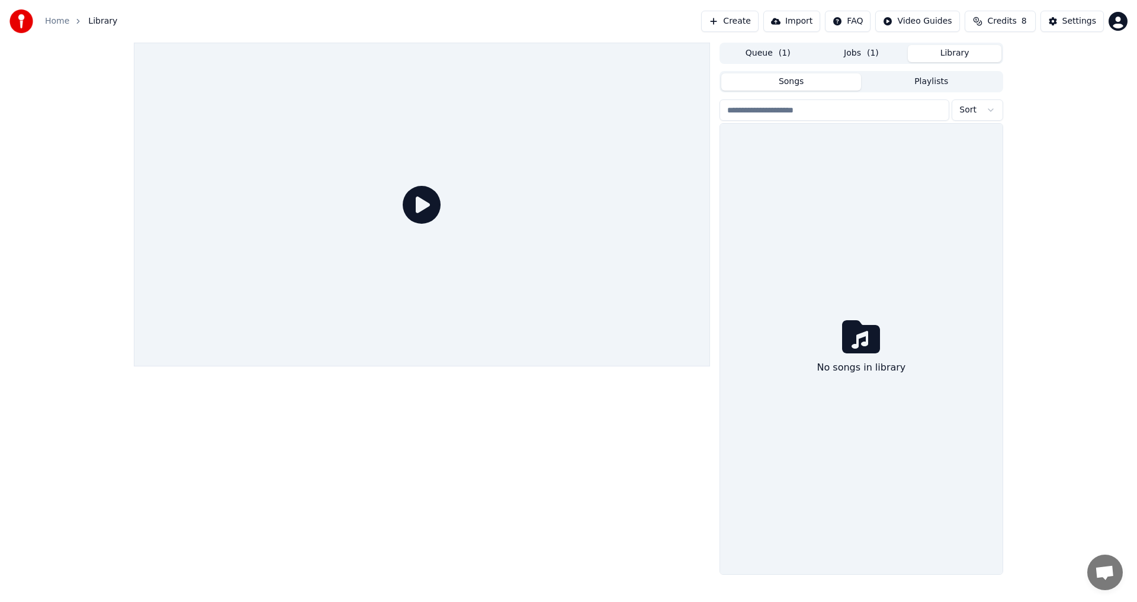
click at [958, 54] on button "Library" at bounding box center [955, 53] width 94 height 17
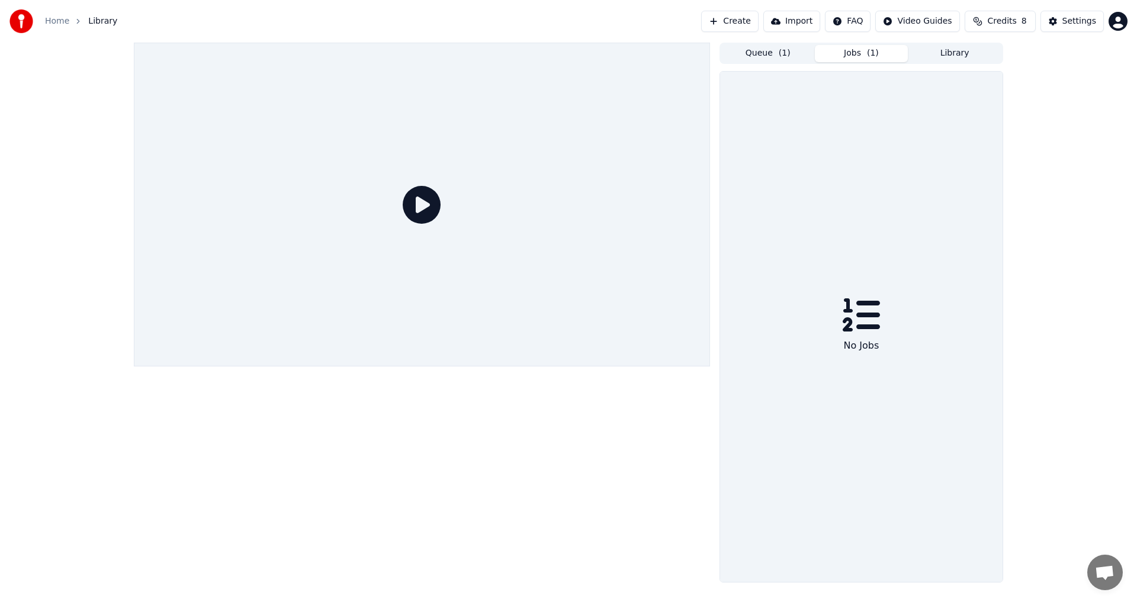
click at [861, 54] on button "Jobs ( 1 )" at bounding box center [862, 53] width 94 height 17
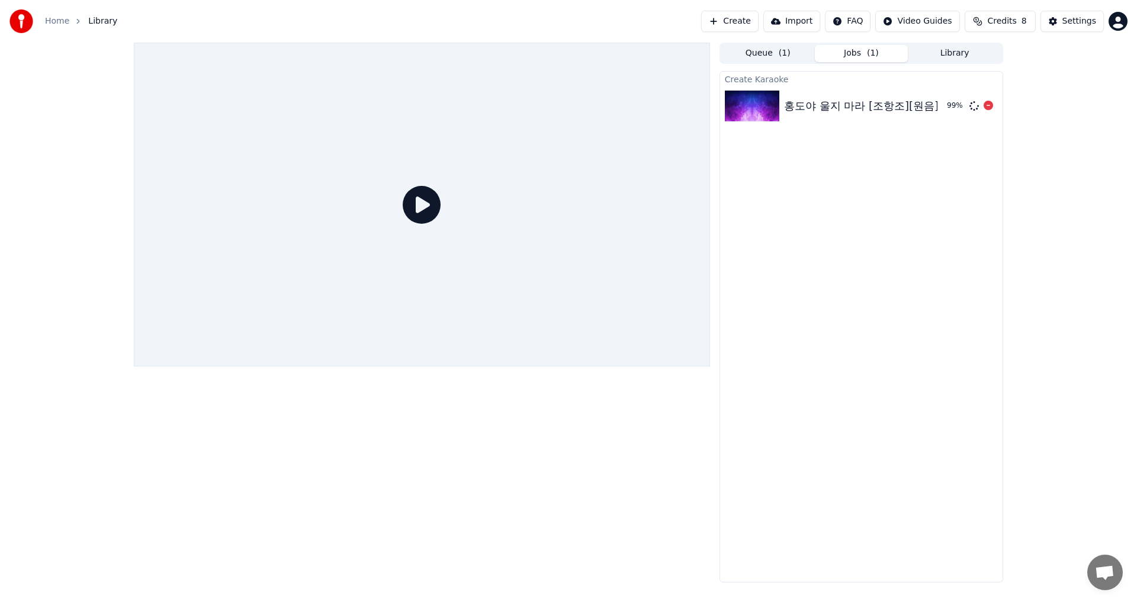
click at [817, 104] on div "홍도야 울지 마라 [조항조][원음]" at bounding box center [861, 106] width 155 height 17
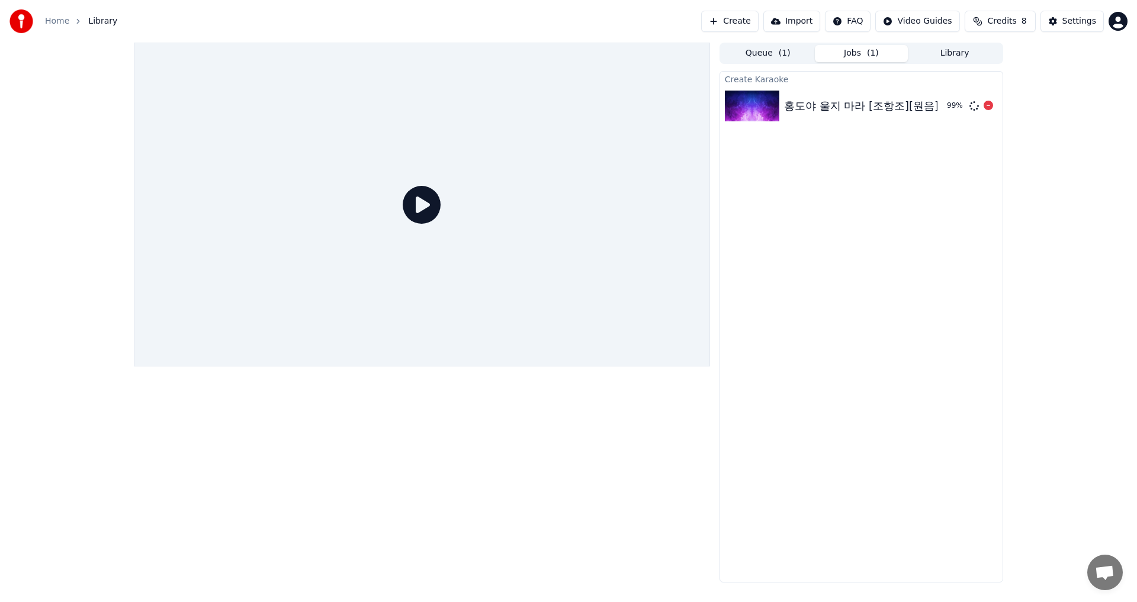
click at [905, 108] on div "홍도야 울지 마라 [조항조][원음]" at bounding box center [861, 106] width 155 height 17
click at [951, 104] on div "99 %" at bounding box center [956, 105] width 18 height 9
click at [953, 104] on div "99 %" at bounding box center [956, 105] width 18 height 9
click at [932, 131] on div "Create Karaoke 홍도야 울지 마라 [조항조][원음] 99 %" at bounding box center [861, 326] width 284 height 511
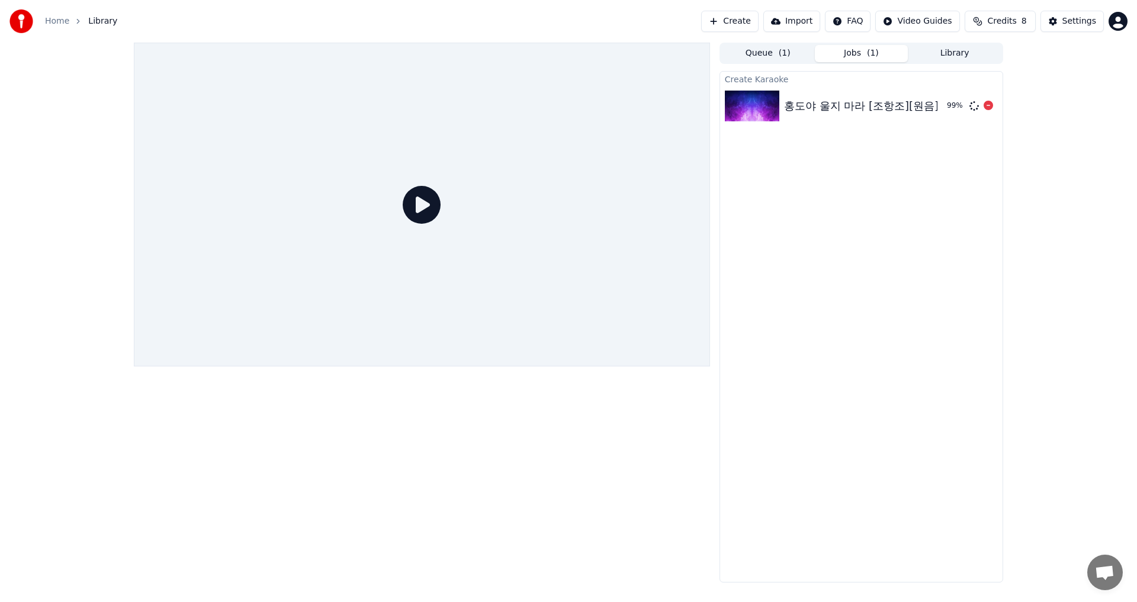
click at [889, 107] on div "홍도야 울지 마라 [조항조][원음]" at bounding box center [861, 106] width 155 height 17
click at [1078, 290] on div "Queue ( 1 ) Jobs ( 1 ) Library Create Karaoke 홍도야 울지 마라 [조항조][원음] 99 %" at bounding box center [568, 313] width 1137 height 540
click at [850, 104] on div "홍도야 울지 마라 [조항조][원음]" at bounding box center [861, 106] width 155 height 17
click at [868, 105] on div "홍도야 울지 마라 [조항조][원음]" at bounding box center [861, 106] width 155 height 17
click at [911, 99] on div "홍도야 울지 마라 [조항조][원음]" at bounding box center [861, 106] width 155 height 17
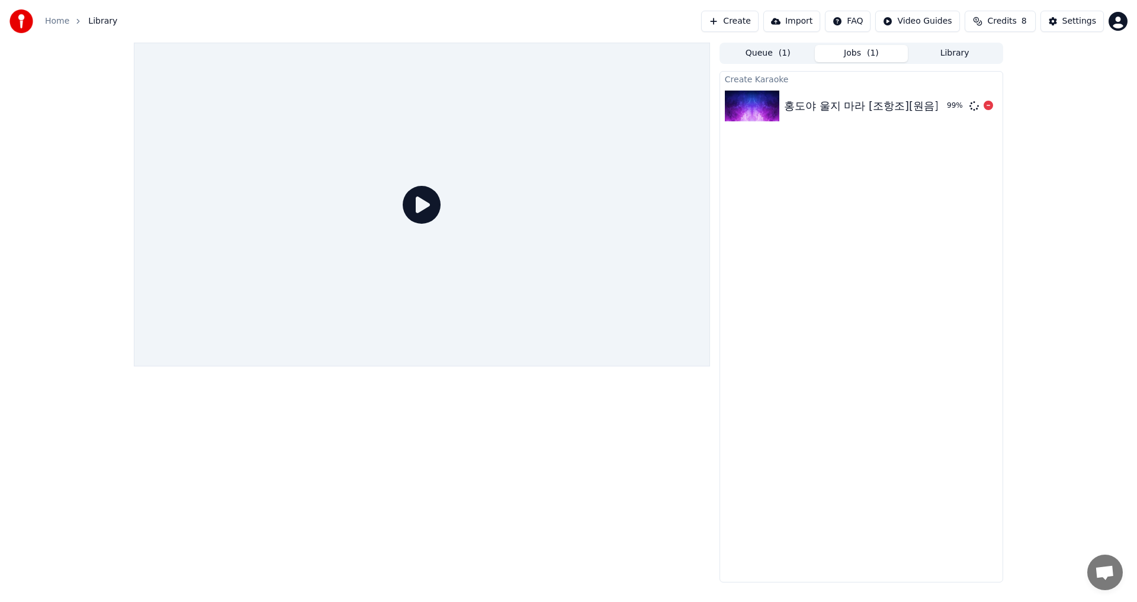
click at [882, 104] on div "홍도야 울지 마라 [조항조][원음]" at bounding box center [861, 106] width 155 height 17
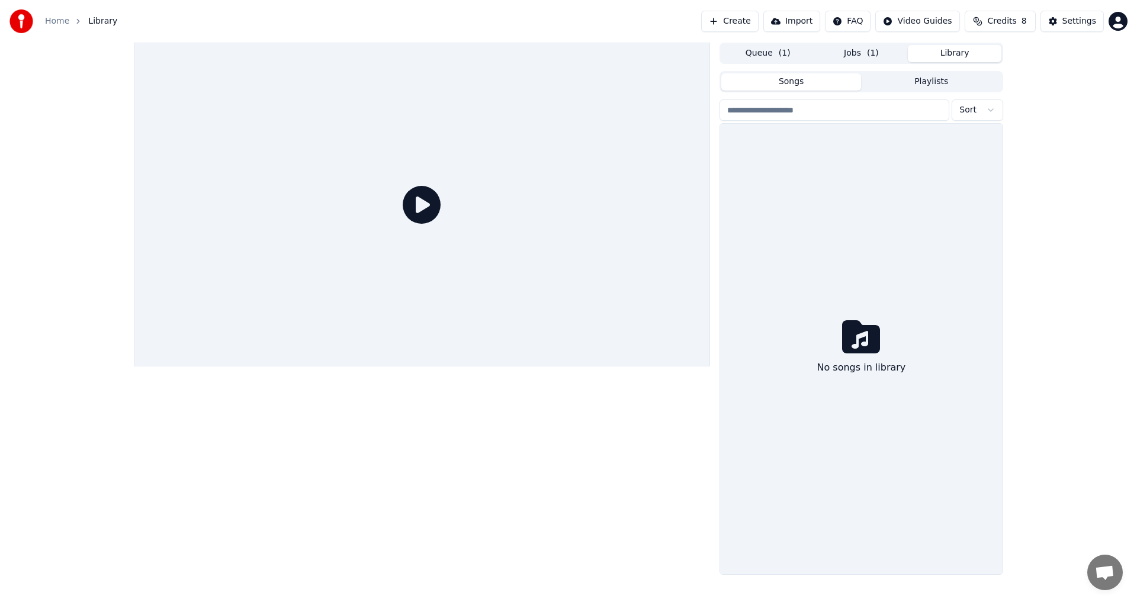
click at [957, 52] on button "Library" at bounding box center [955, 53] width 94 height 17
click at [868, 342] on icon at bounding box center [861, 337] width 38 height 38
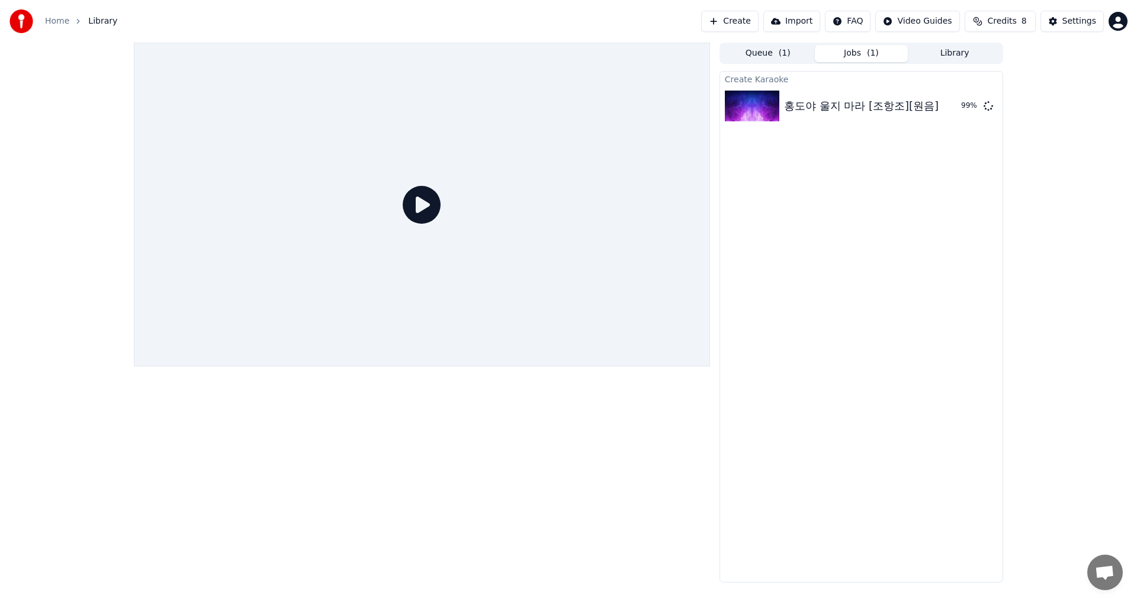
click at [869, 52] on span "( 1 )" at bounding box center [873, 53] width 12 height 12
click at [867, 111] on div "홍도야 울지 마라 [조항조][원음]" at bounding box center [861, 106] width 155 height 17
click at [1014, 22] on span "Credits" at bounding box center [1001, 21] width 29 height 12
click at [1007, 112] on button "Refresh" at bounding box center [1003, 109] width 61 height 21
click at [951, 245] on div "Create Karaoke 홍도야 울지 마라 [조항조][원음] 99 %" at bounding box center [861, 326] width 284 height 511
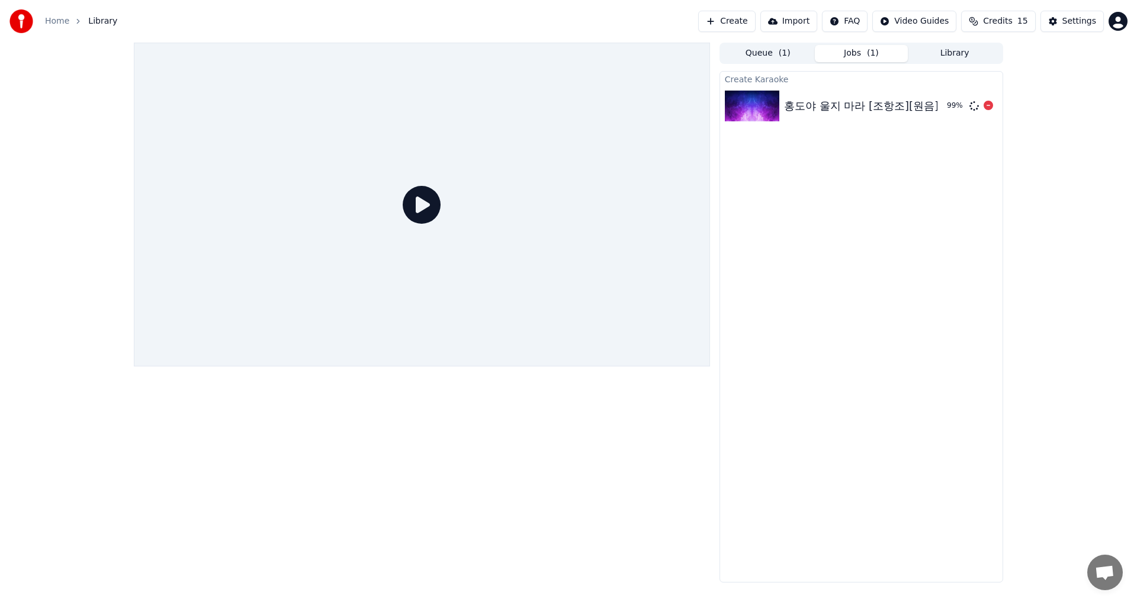
click at [759, 104] on img at bounding box center [752, 106] width 54 height 31
click at [860, 99] on div "홍도야 울지 마라 [조항조][원음]" at bounding box center [861, 106] width 155 height 17
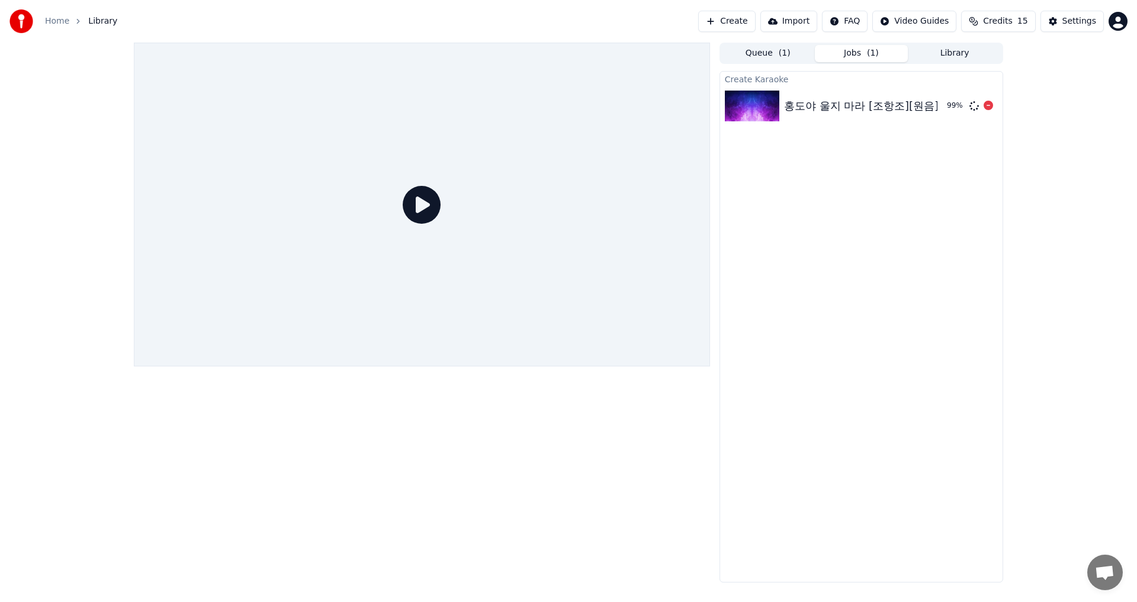
click at [826, 105] on div "홍도야 울지 마라 [조항조][원음]" at bounding box center [861, 106] width 155 height 17
click at [1067, 433] on div "Queue ( 1 ) Jobs ( 1 ) Library Create Karaoke 홍도야 울지 마라 [조항조][원음] 99 %" at bounding box center [568, 313] width 1137 height 540
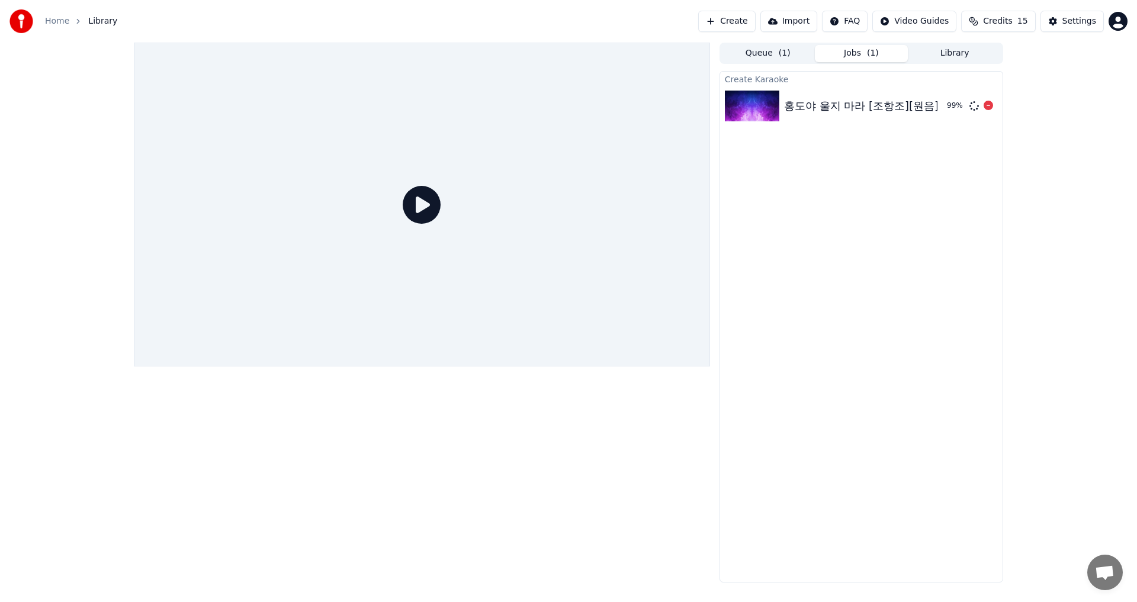
click at [851, 103] on div "홍도야 울지 마라 [조항조][원음]" at bounding box center [861, 106] width 155 height 17
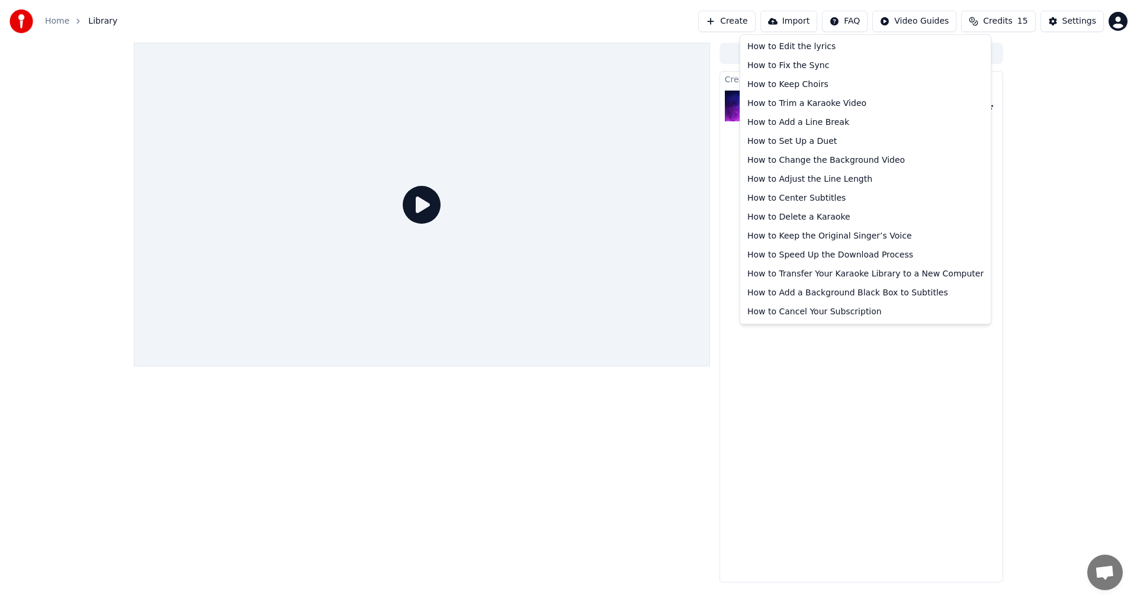
click at [865, 24] on html "Home Library Create Import FAQ Video Guides Credits 15 Settings Queue ( 1 ) Job…" at bounding box center [568, 301] width 1137 height 602
click at [851, 45] on div "How to Edit the lyrics" at bounding box center [865, 46] width 246 height 19
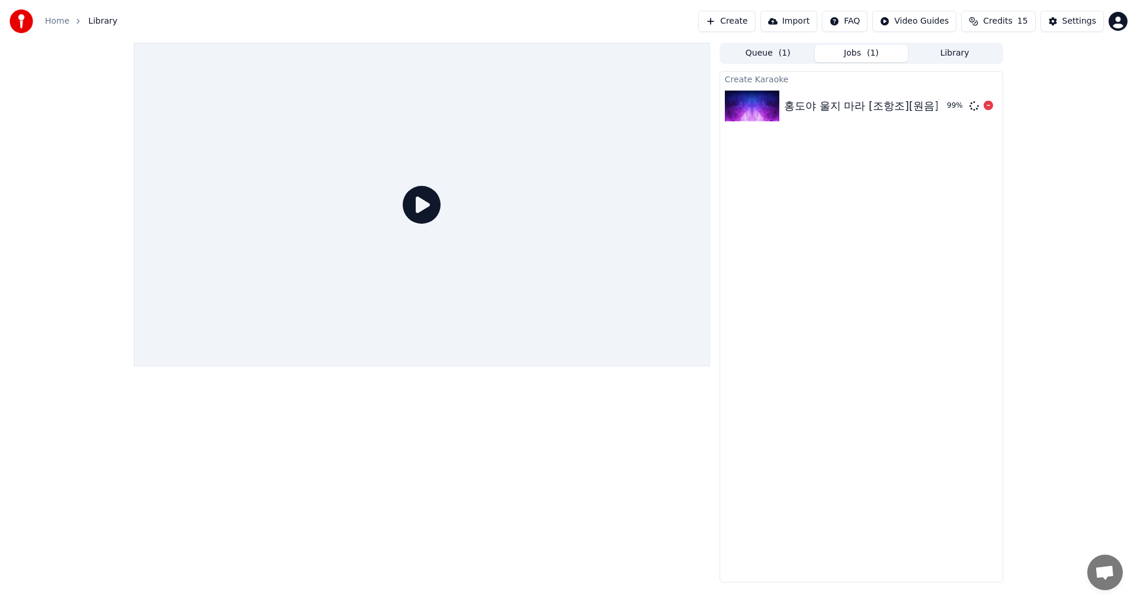
click at [831, 106] on div "홍도야 울지 마라 [조항조][원음]" at bounding box center [861, 106] width 155 height 17
click at [890, 104] on div "홍도야 울지 마라 [조항조][원음]" at bounding box center [861, 106] width 155 height 17
click at [988, 107] on icon at bounding box center [987, 105] width 9 height 9
click at [988, 105] on icon at bounding box center [987, 105] width 9 height 9
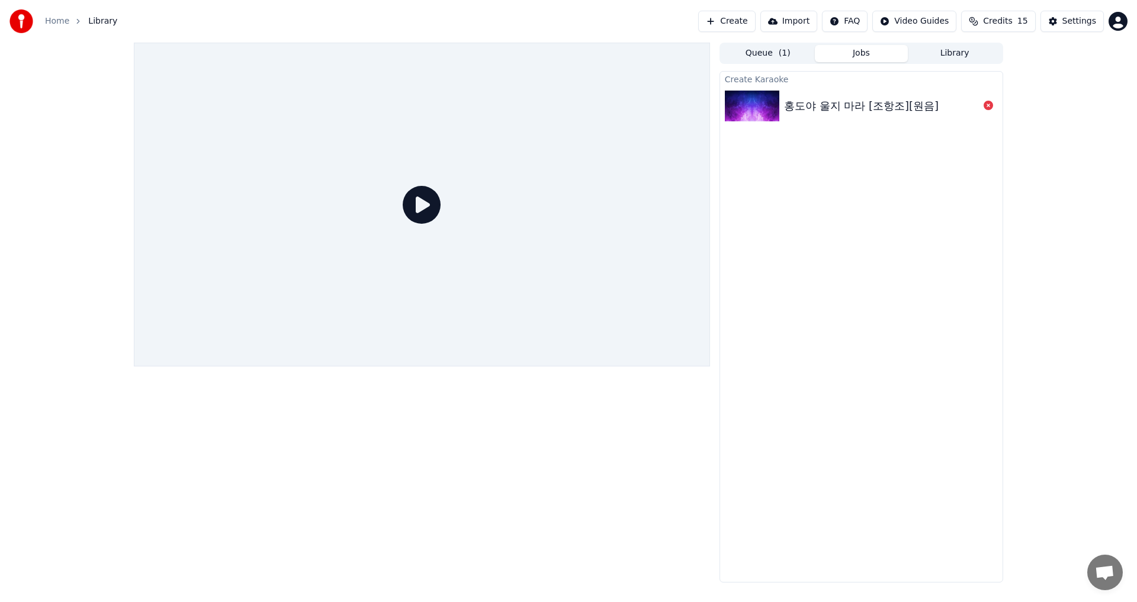
click at [877, 54] on button "Jobs" at bounding box center [862, 53] width 94 height 17
click at [1115, 21] on html "Home Library Create Import FAQ Video Guides Credits 15 Settings Queue ( 1 ) Job…" at bounding box center [568, 301] width 1137 height 602
click at [904, 274] on html "Home Library Create Import FAQ Video Guides Credits 15 Settings Queue ( 1 ) Job…" at bounding box center [568, 301] width 1137 height 602
click at [98, 21] on span "Library" at bounding box center [102, 21] width 29 height 12
click at [62, 21] on link "Home" at bounding box center [57, 21] width 24 height 12
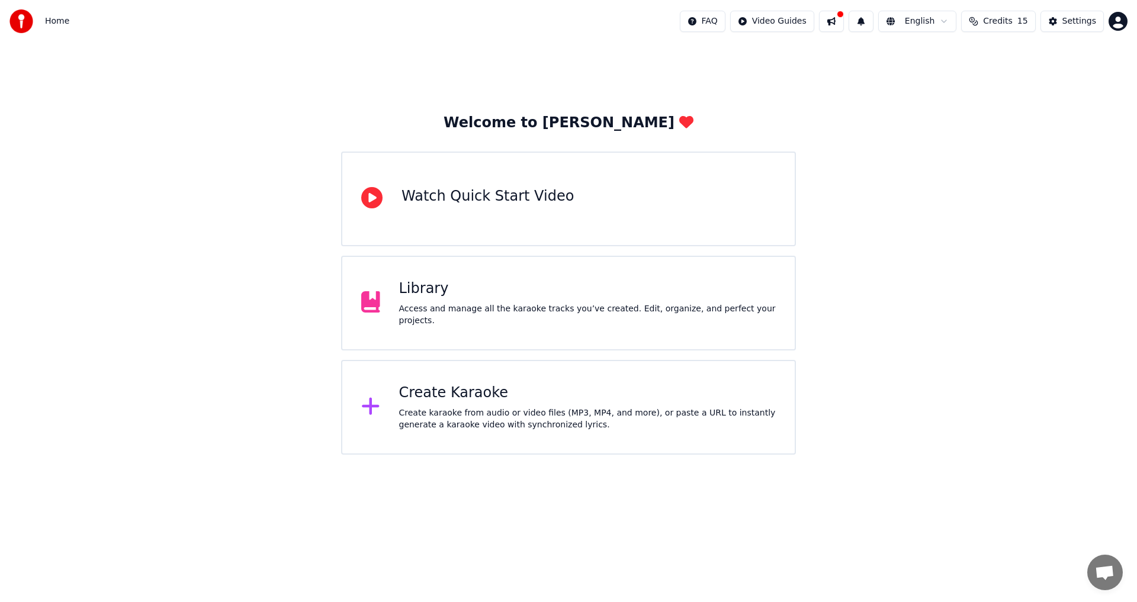
click at [78, 136] on div "Welcome to Youka Watch Quick Start Video Library Access and manage all the kara…" at bounding box center [568, 249] width 1137 height 412
click at [455, 401] on div "Create Karaoke" at bounding box center [587, 393] width 377 height 19
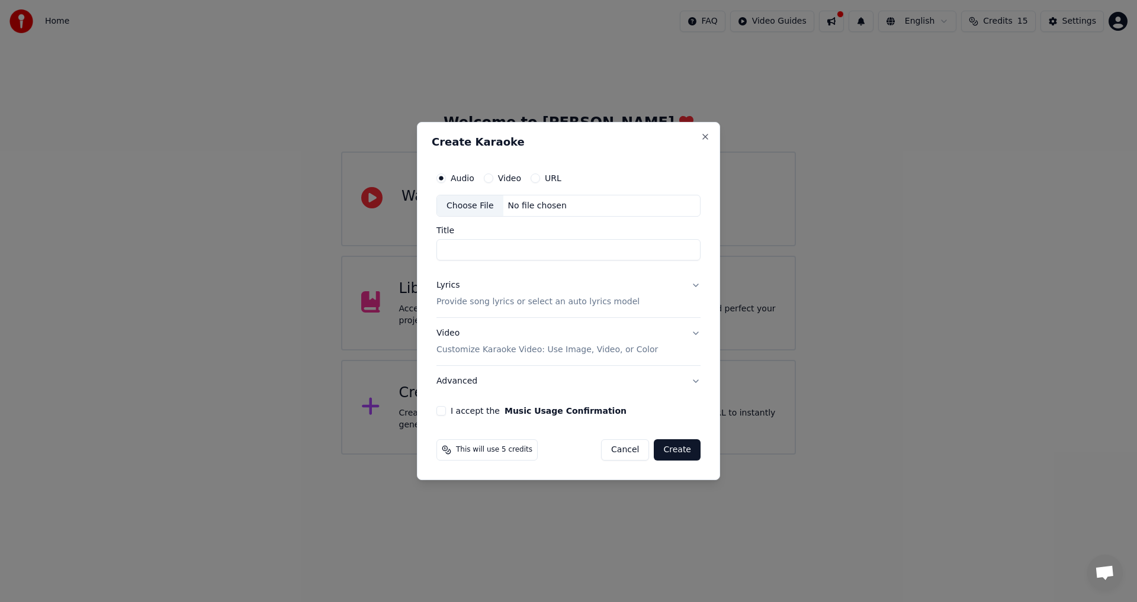
click at [475, 203] on div "Choose File" at bounding box center [470, 205] width 66 height 21
type input "**********"
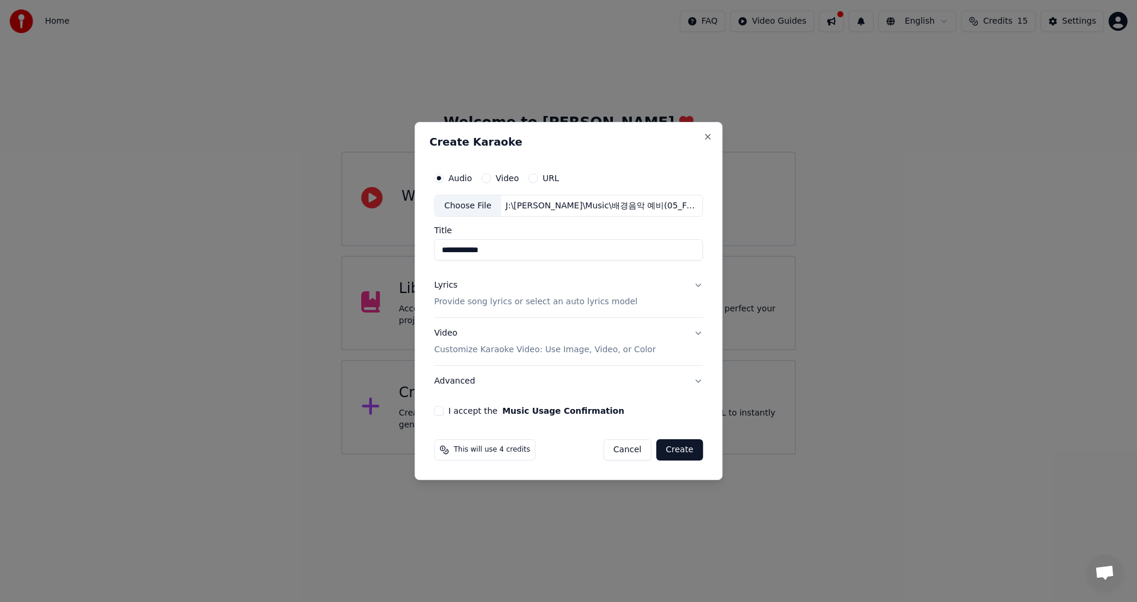
click at [697, 287] on button "Lyrics Provide song lyrics or select an auto lyrics model" at bounding box center [568, 294] width 269 height 47
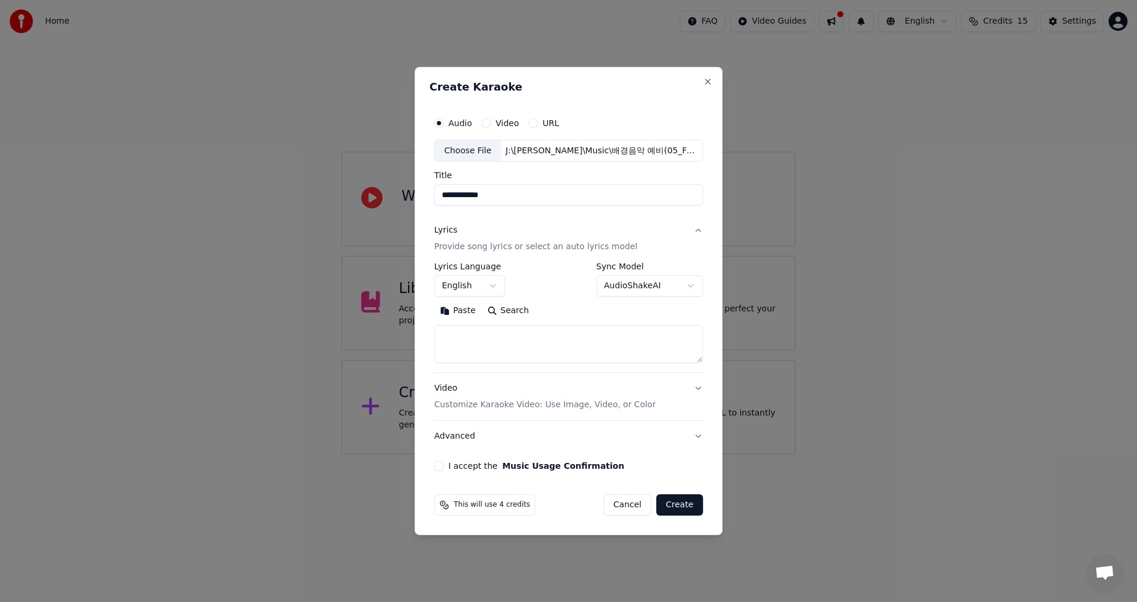
click at [496, 288] on body "**********" at bounding box center [568, 227] width 1137 height 455
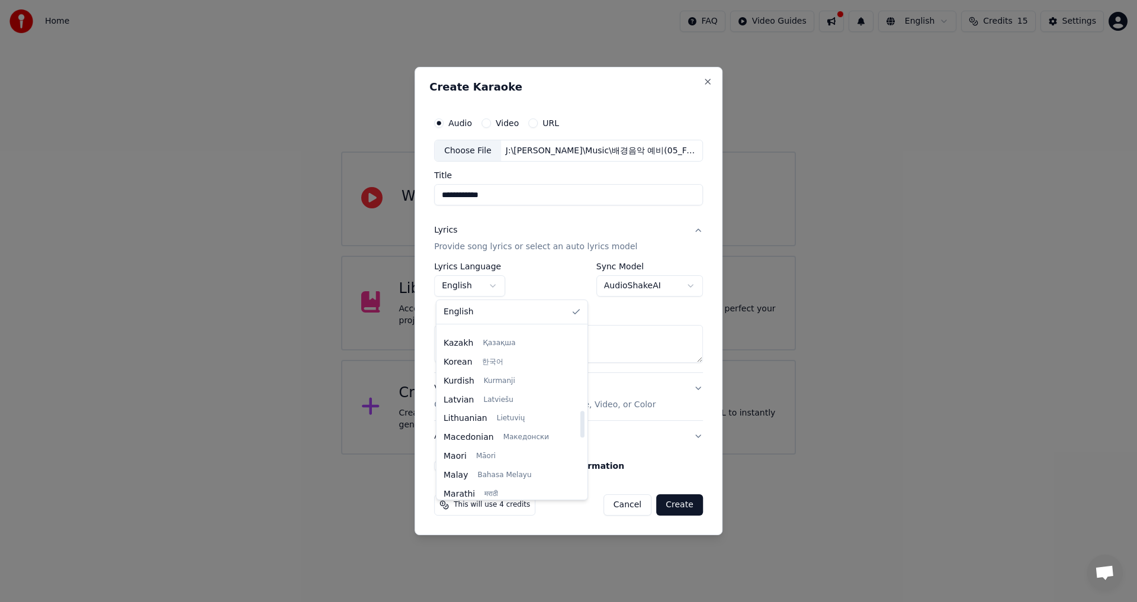
scroll to position [533, 0]
select select "**"
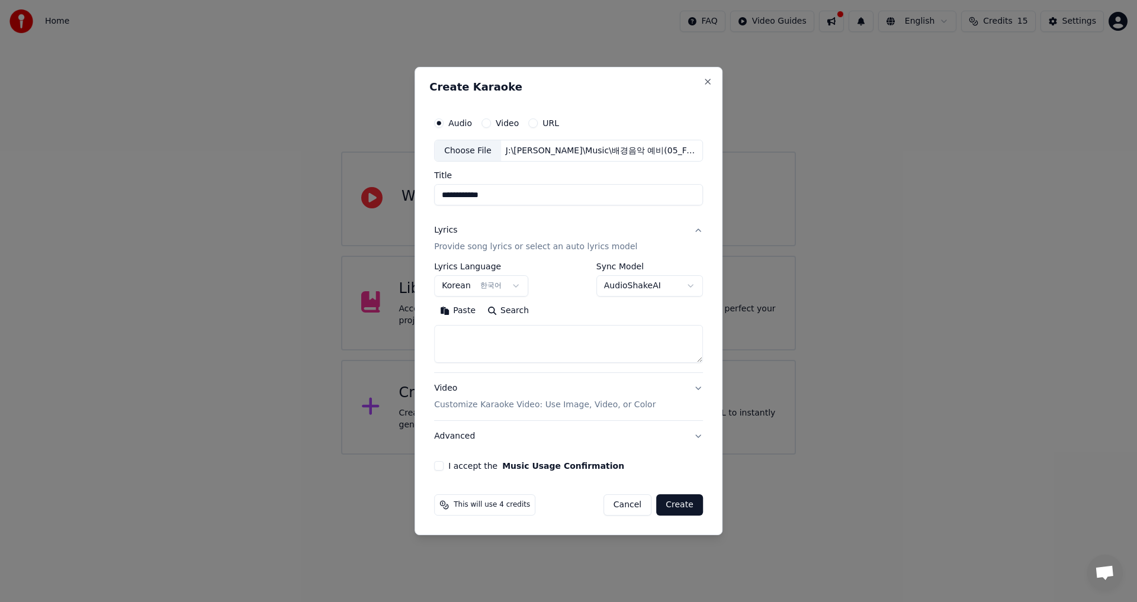
click at [690, 287] on body "**********" at bounding box center [568, 227] width 1137 height 455
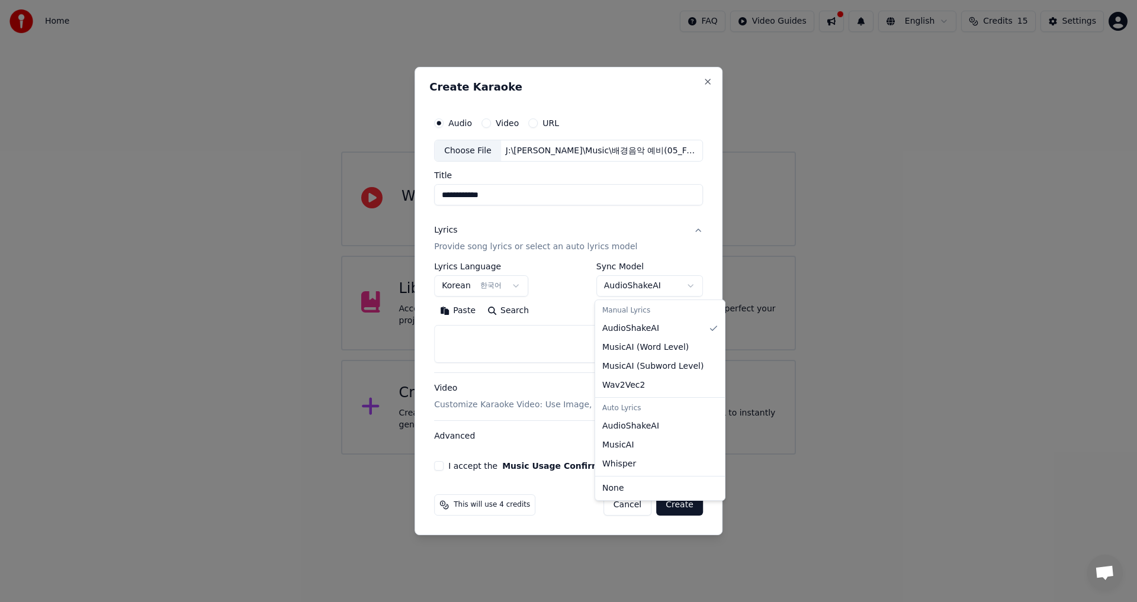
select select "**********"
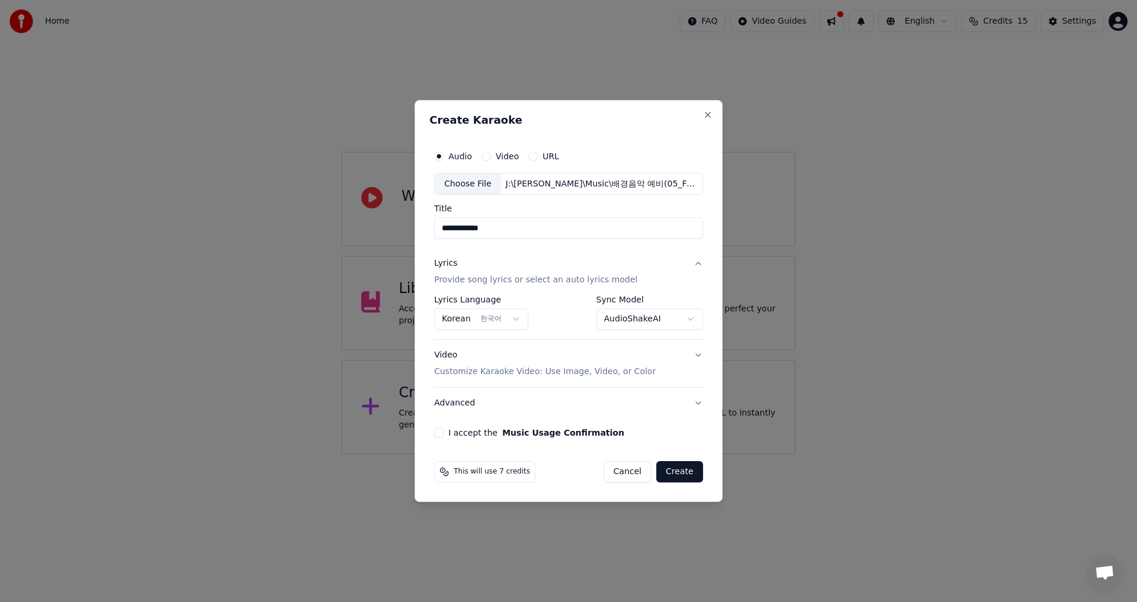
click at [696, 355] on button "Video Customize Karaoke Video: Use Image, Video, or Color" at bounding box center [568, 363] width 269 height 47
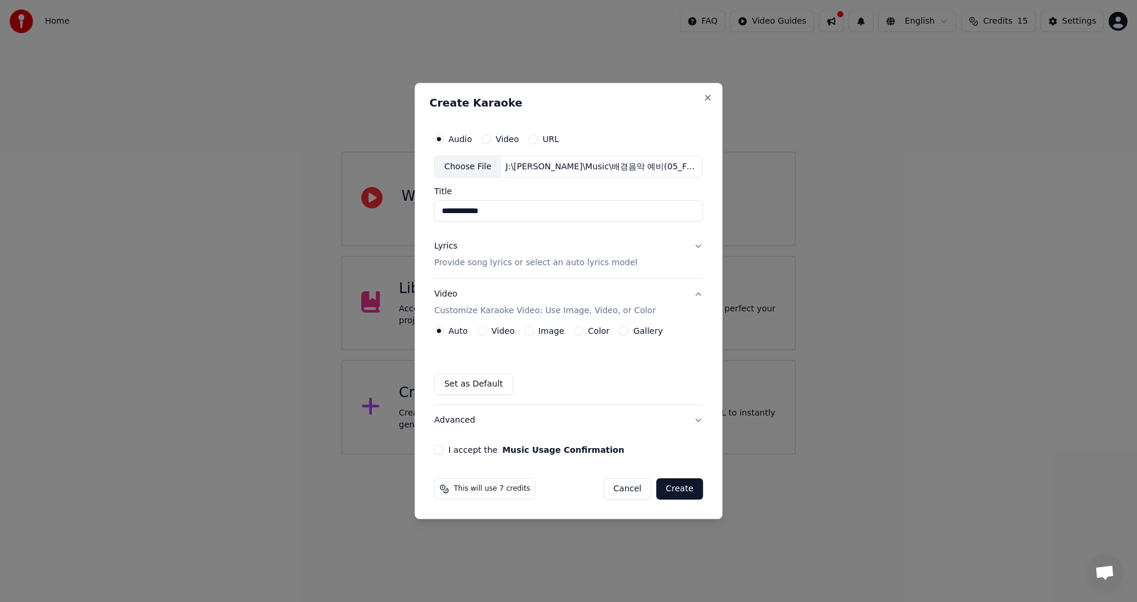
click at [482, 332] on button "Video" at bounding box center [481, 330] width 9 height 9
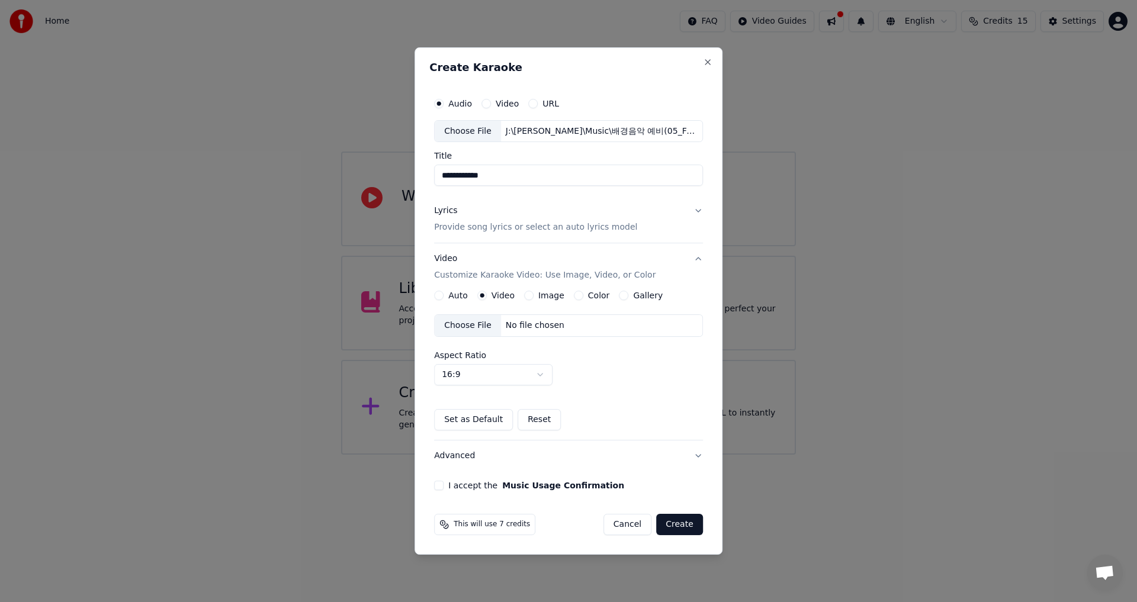
click at [527, 296] on button "Image" at bounding box center [528, 295] width 9 height 9
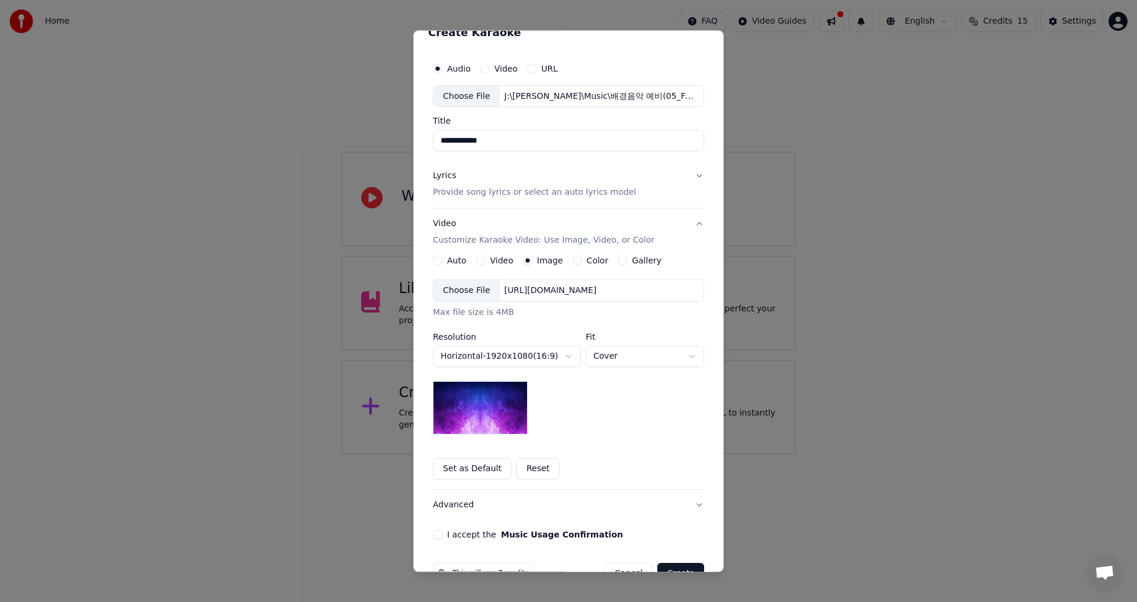
scroll to position [0, 0]
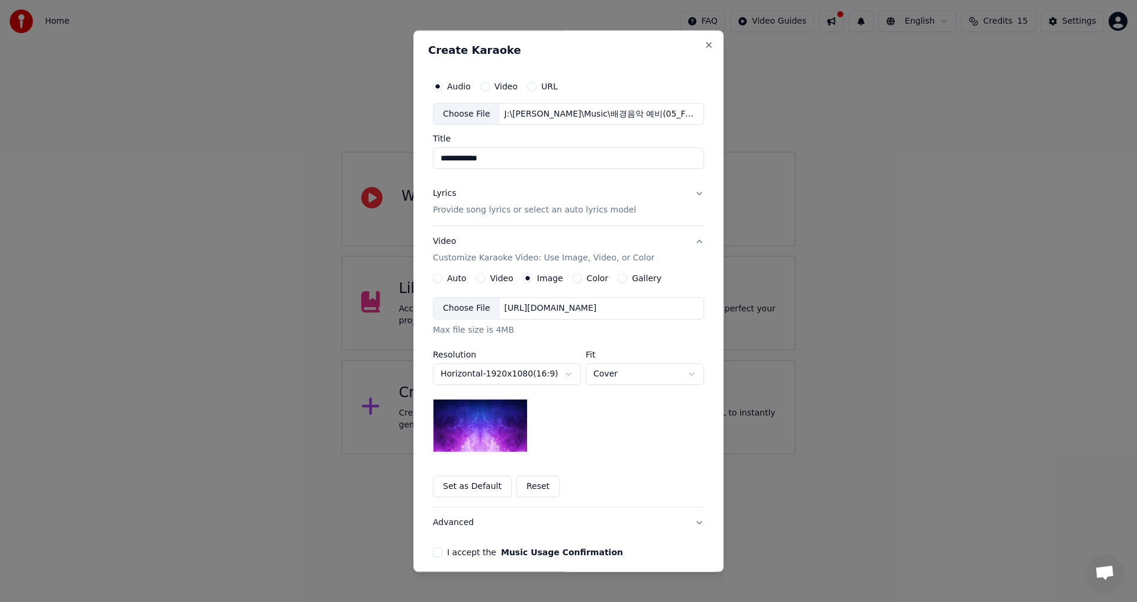
click at [572, 278] on button "Color" at bounding box center [576, 278] width 9 height 9
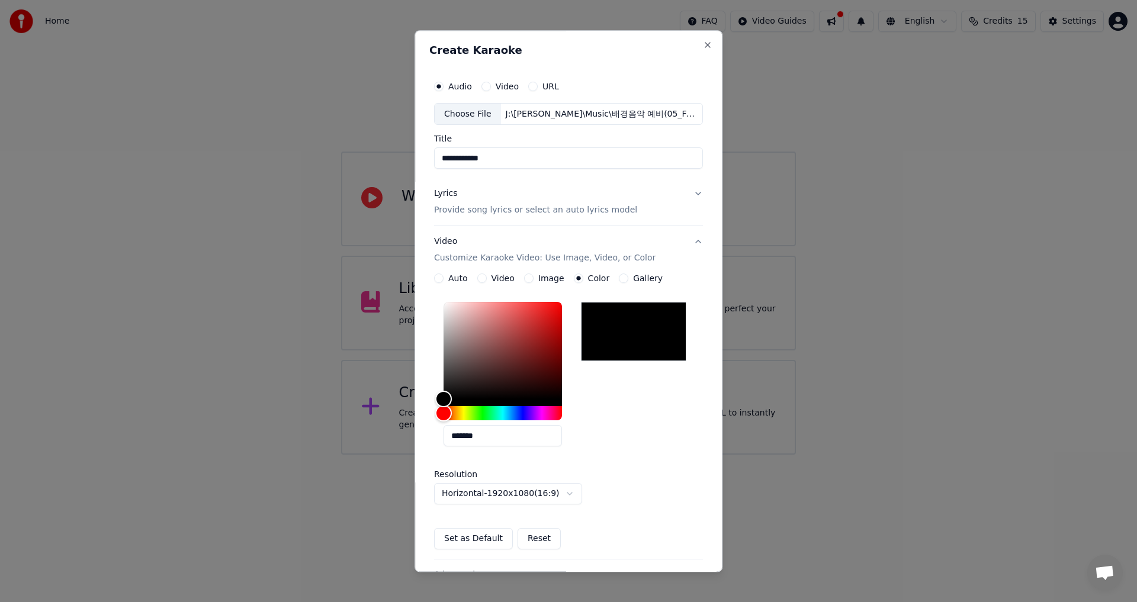
click at [619, 278] on button "Gallery" at bounding box center [623, 278] width 9 height 9
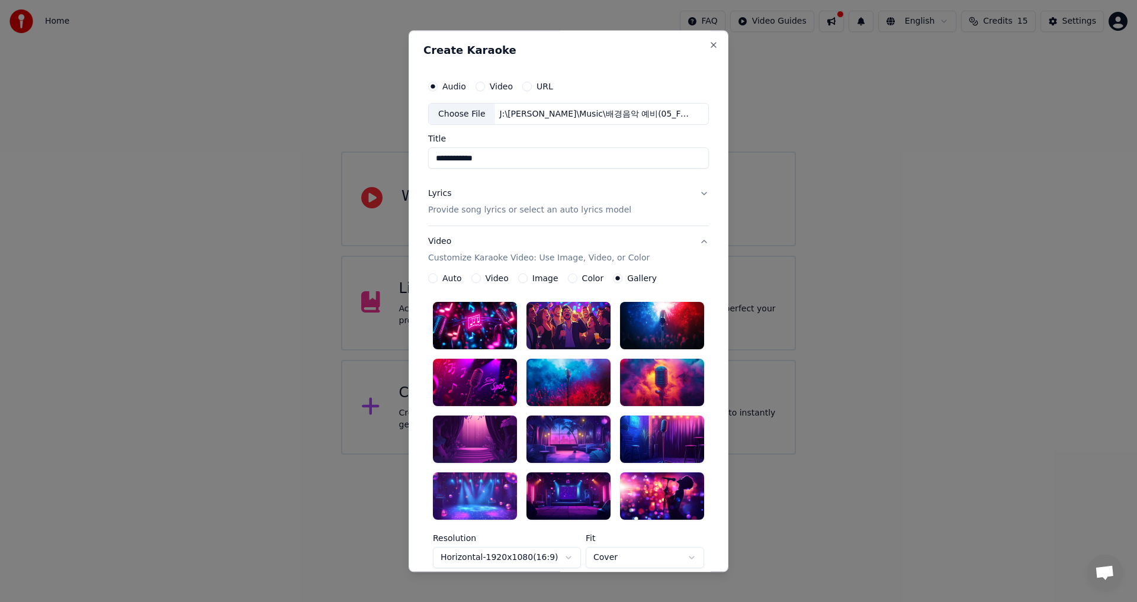
click at [518, 275] on button "Image" at bounding box center [522, 278] width 9 height 9
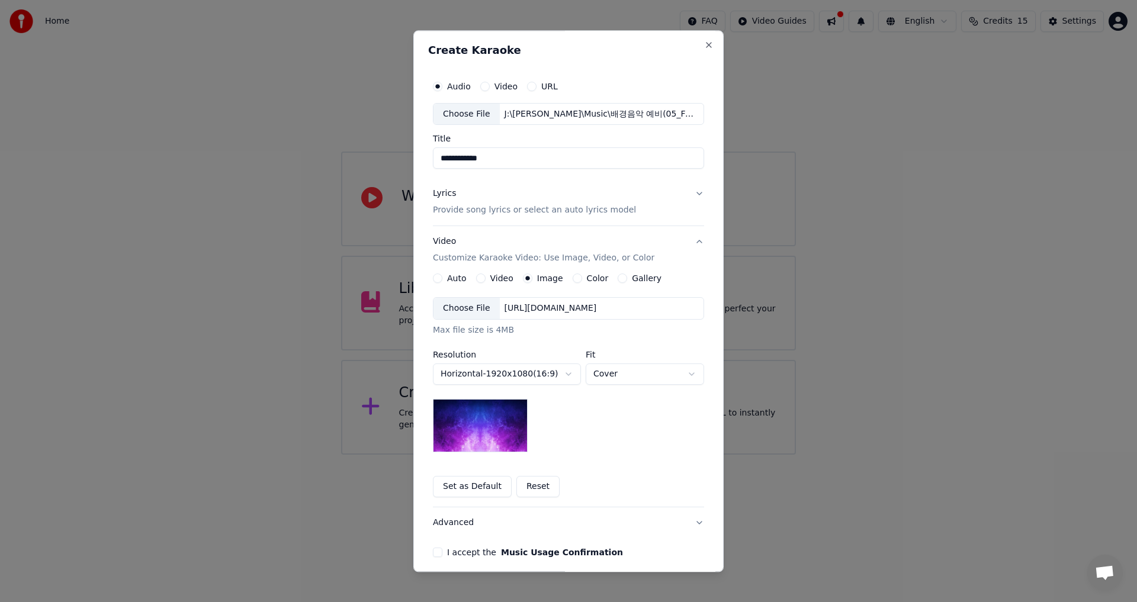
click at [485, 428] on img at bounding box center [480, 426] width 95 height 53
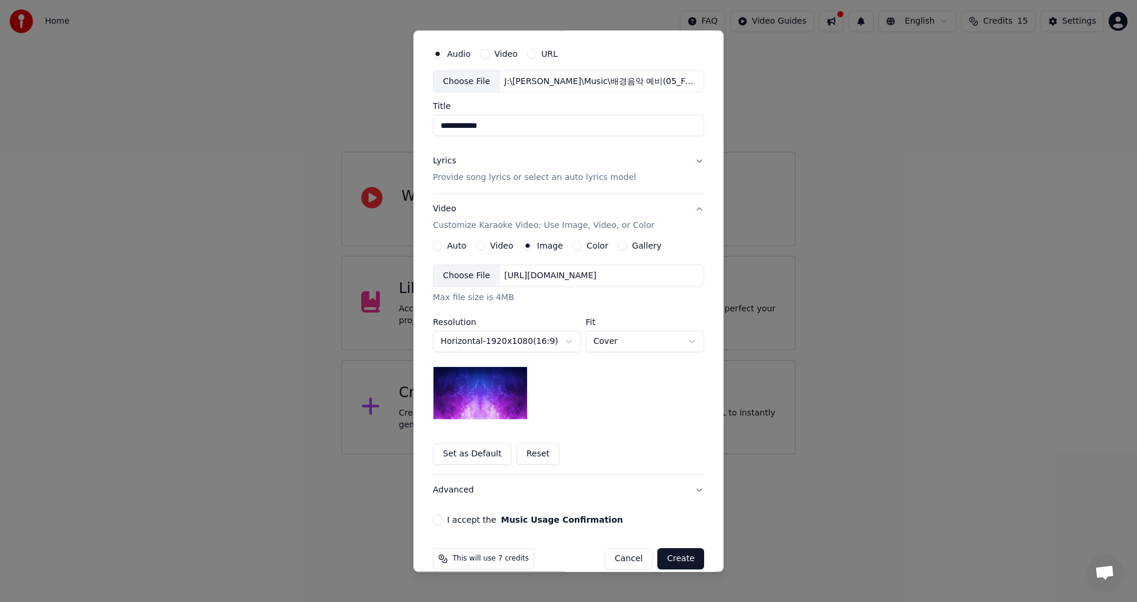
scroll to position [50, 0]
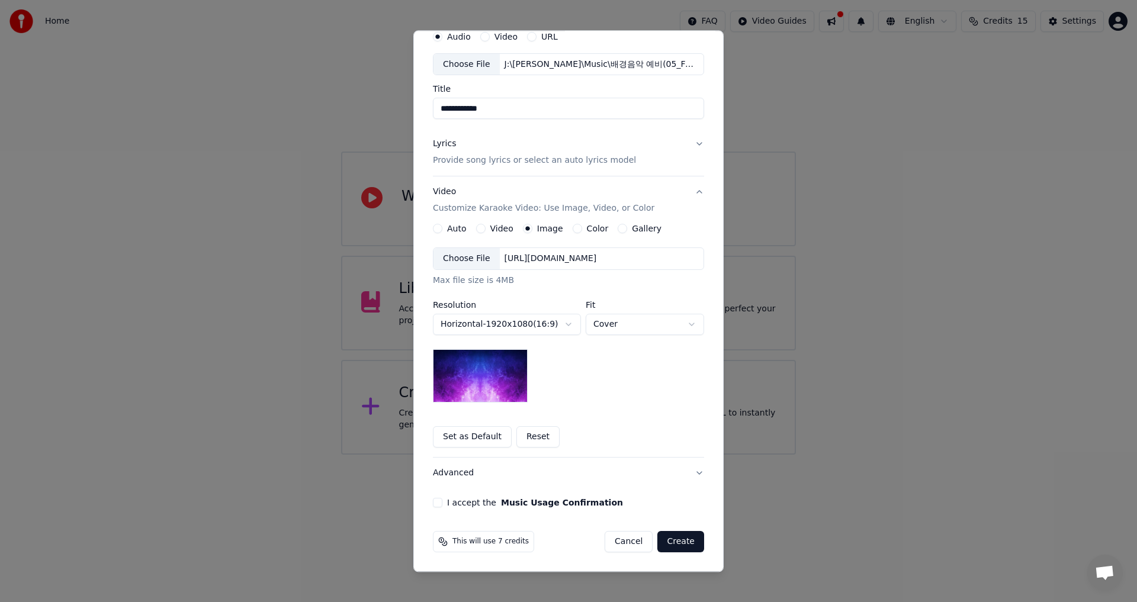
click at [696, 192] on button "Video Customize Karaoke Video: Use Image, Video, or Color" at bounding box center [568, 200] width 271 height 47
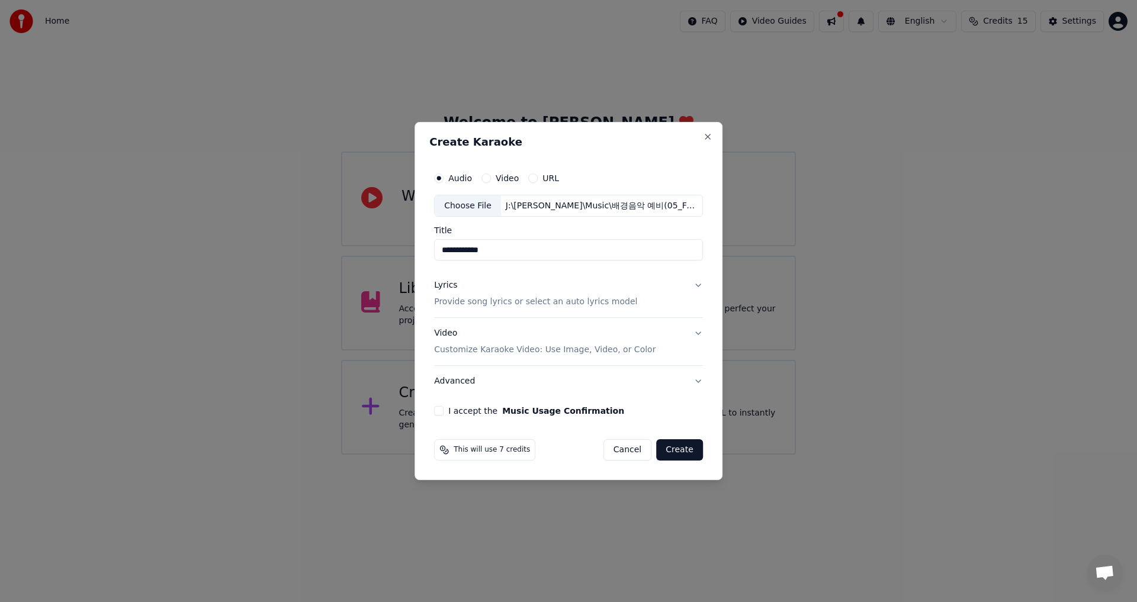
drag, startPoint x: 629, startPoint y: 146, endPoint x: 636, endPoint y: 130, distance: 17.3
click at [636, 130] on div "**********" at bounding box center [568, 301] width 308 height 359
click at [697, 333] on button "Video Customize Karaoke Video: Use Image, Video, or Color" at bounding box center [568, 342] width 269 height 47
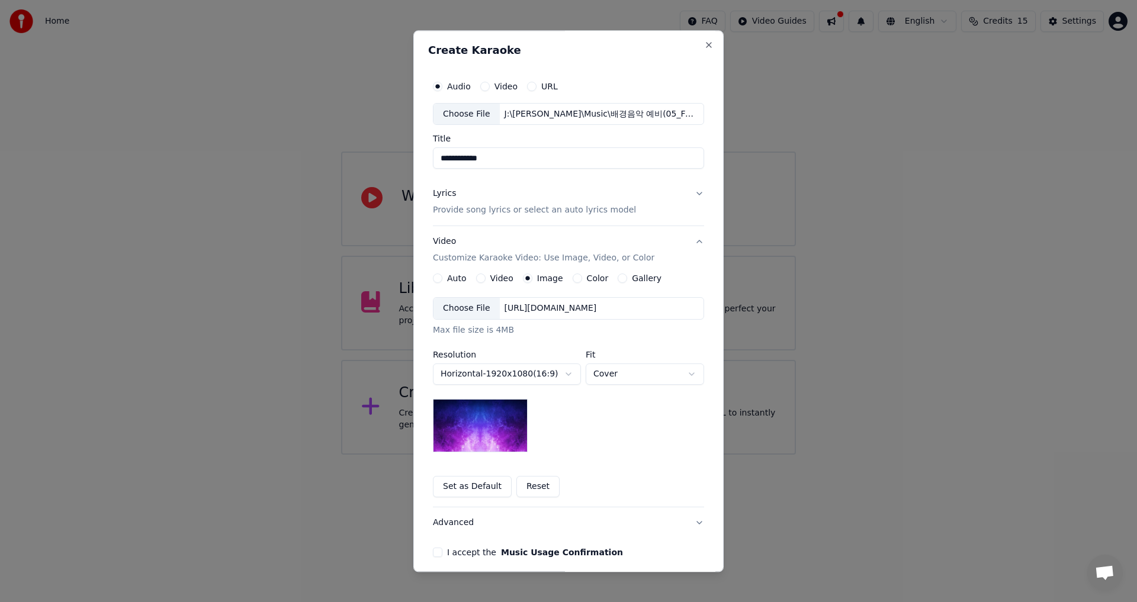
scroll to position [50, 0]
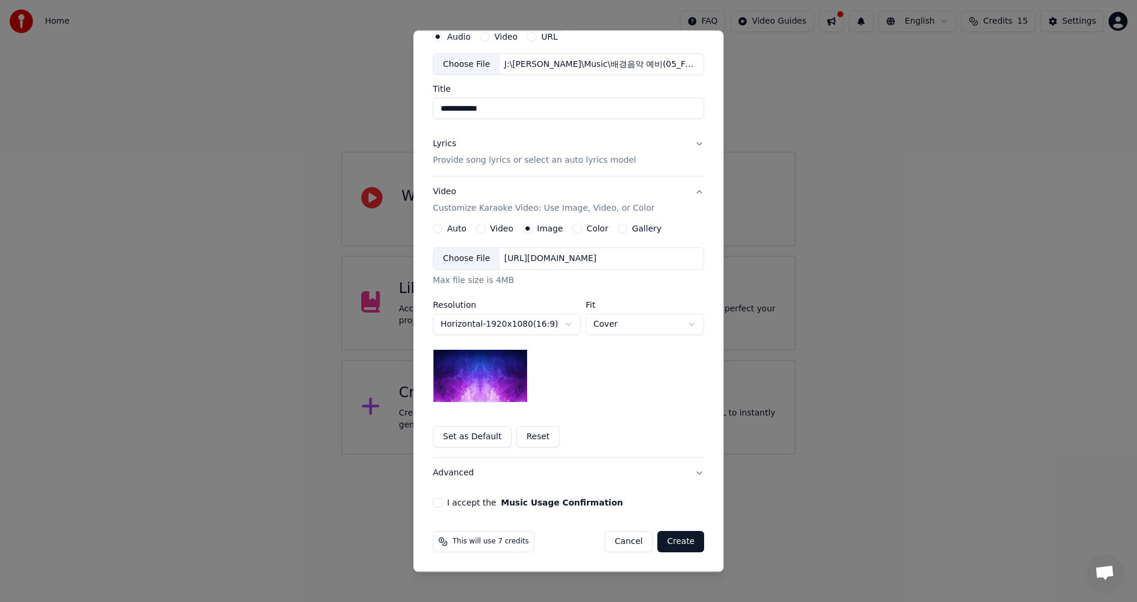
click at [433, 503] on button "I accept the Music Usage Confirmation" at bounding box center [437, 502] width 9 height 9
click at [683, 543] on button "Create" at bounding box center [680, 542] width 47 height 21
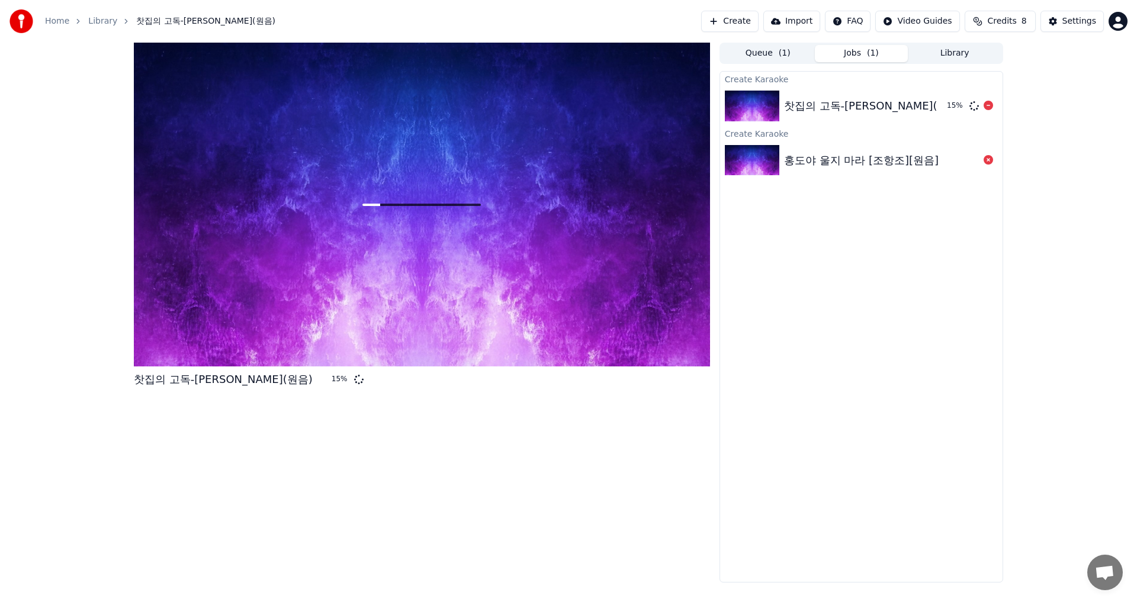
click at [871, 103] on div "찻집의 고독-[PERSON_NAME](원음)" at bounding box center [873, 106] width 179 height 17
click at [461, 4] on div "Home Library 찻집의 고독-[PERSON_NAME](원음) Create Import FAQ Video Guides Credits 8 …" at bounding box center [568, 21] width 1137 height 43
